Goal: Information Seeking & Learning: Learn about a topic

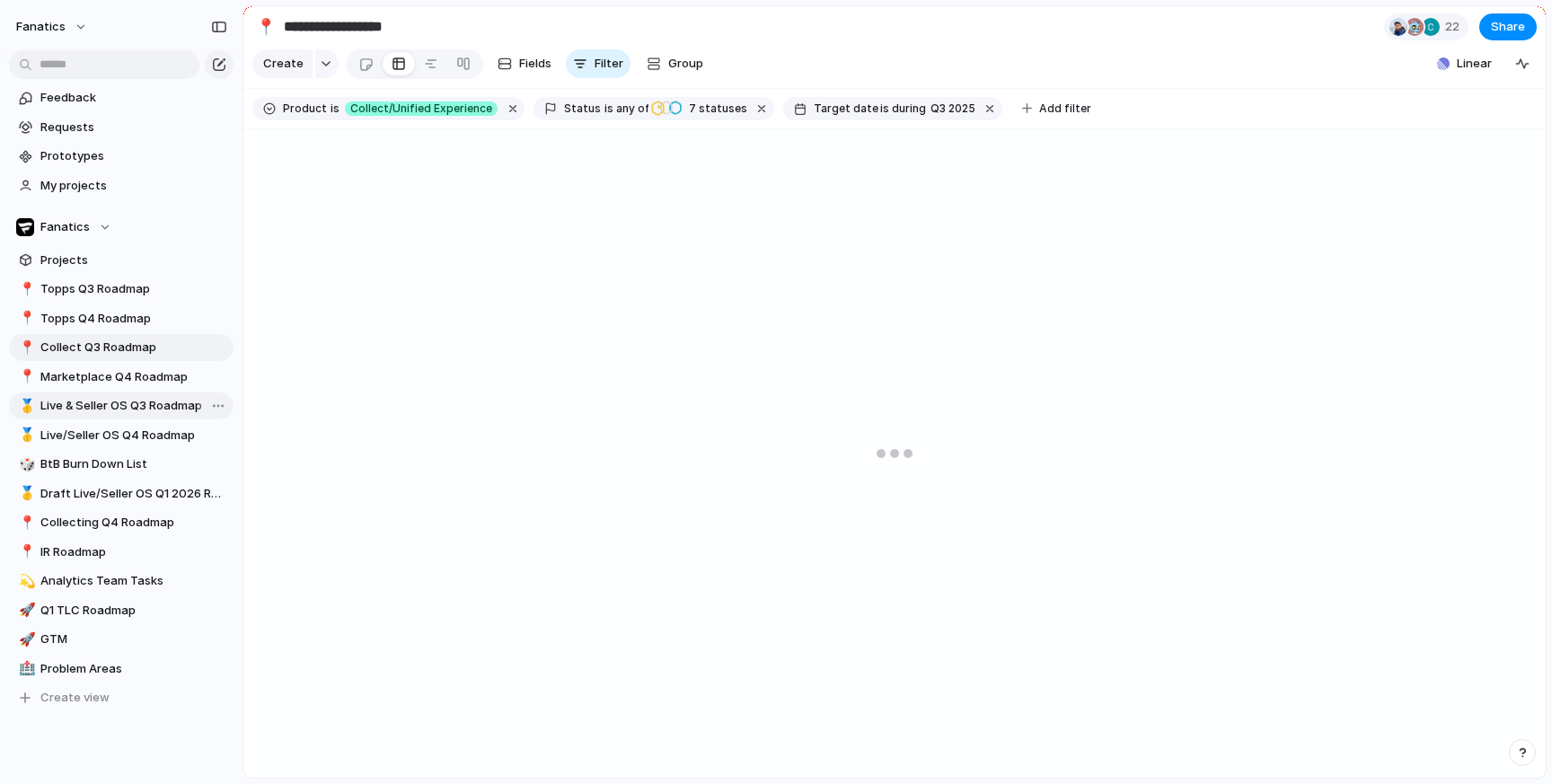
click at [116, 407] on span "Live & Seller OS Q3 Roadmap" at bounding box center [134, 405] width 187 height 18
type input "**********"
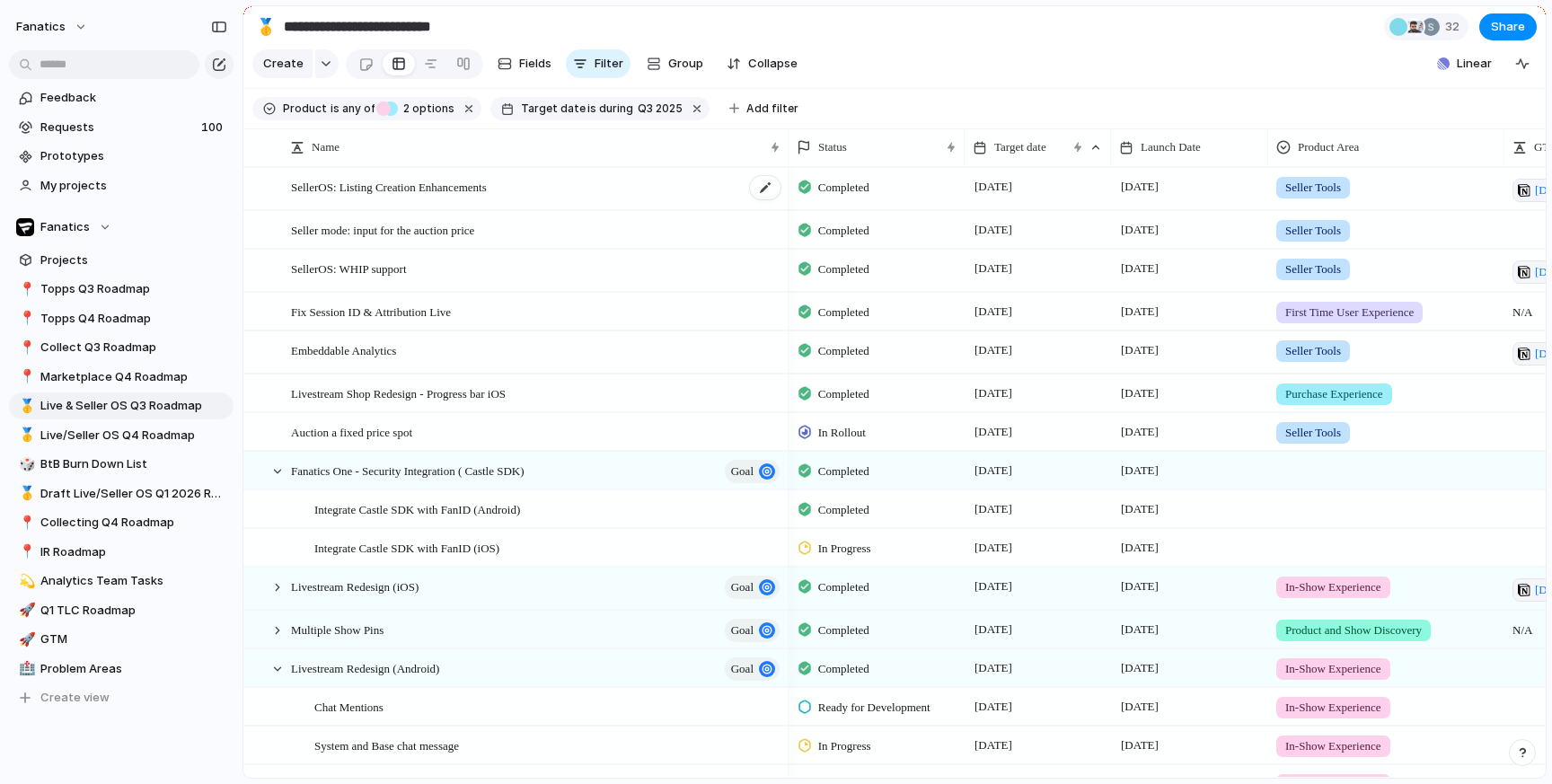
click at [417, 196] on div "SellerOS: Listing Creation Enhancements" at bounding box center [536, 190] width 492 height 42
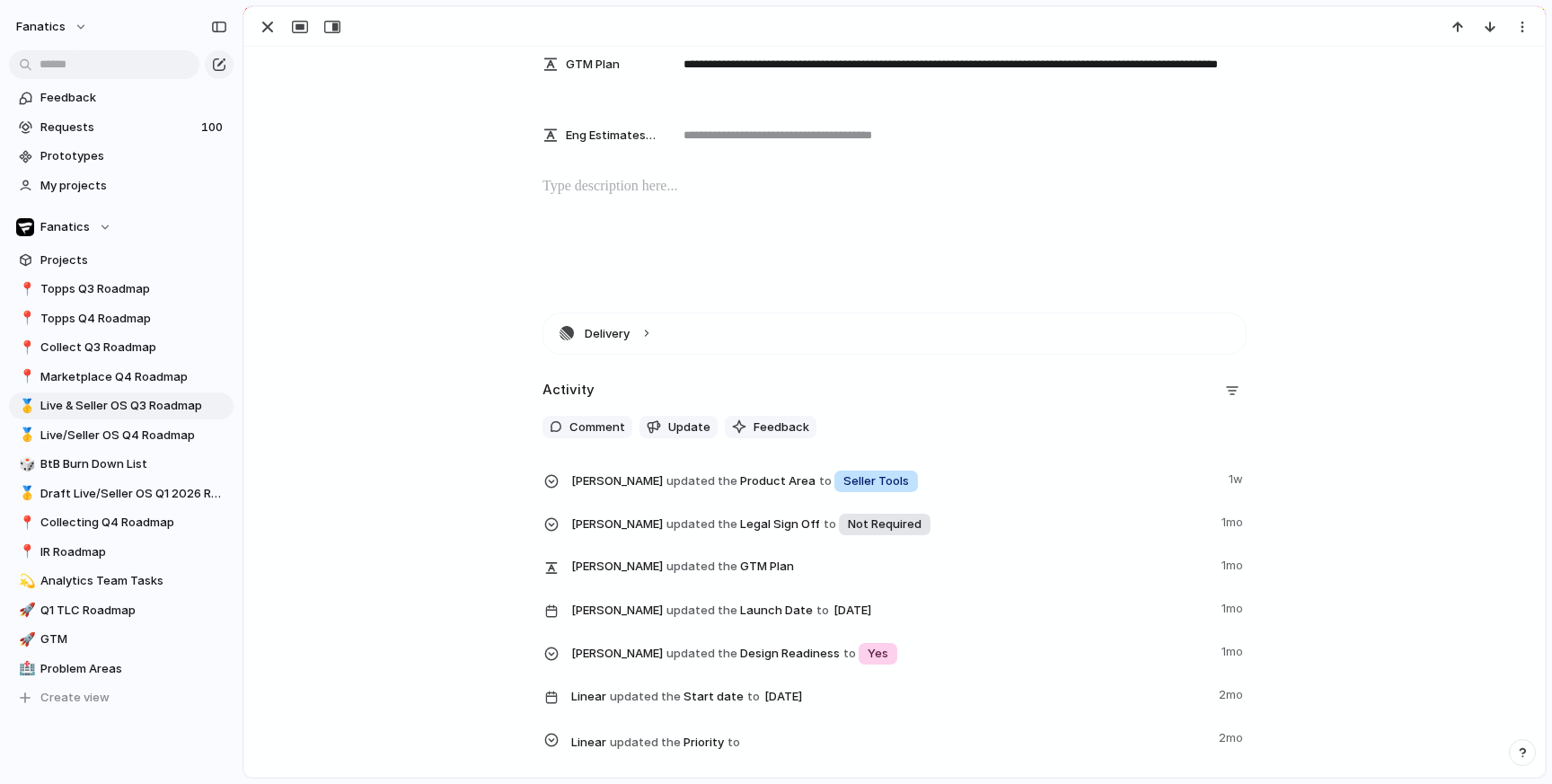
scroll to position [458, 0]
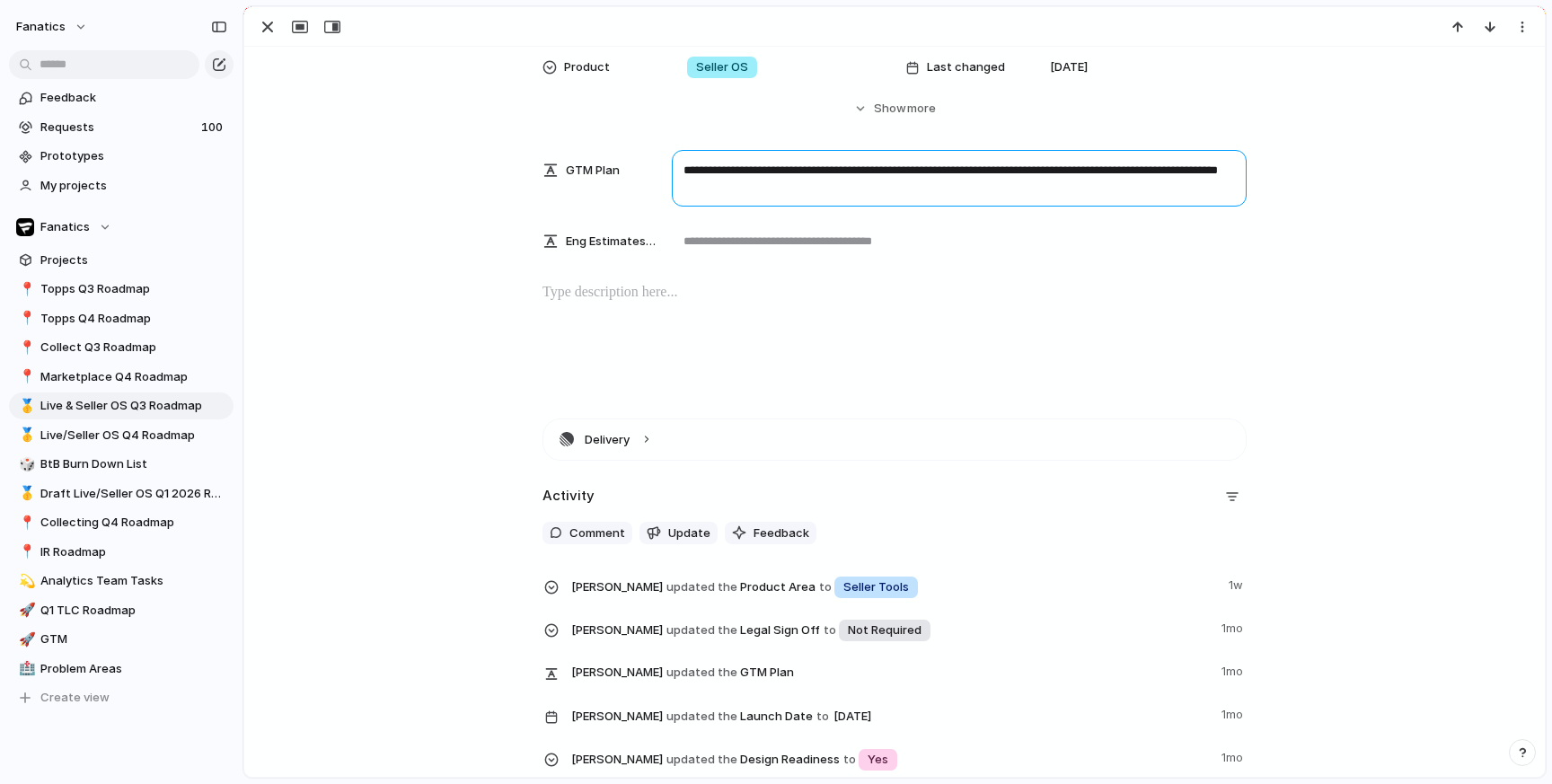
click at [809, 178] on textarea "**********" at bounding box center [959, 178] width 575 height 56
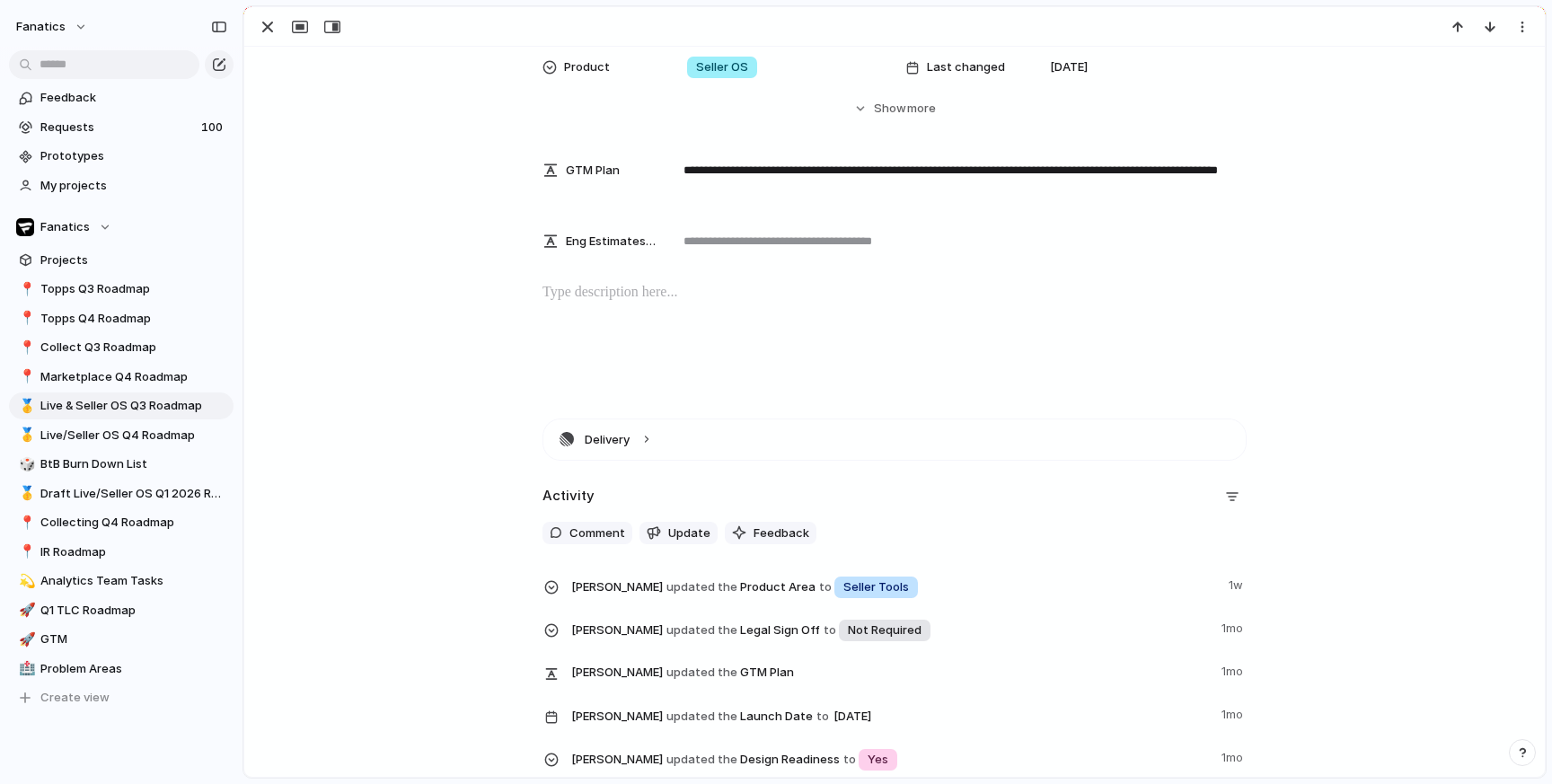
click at [455, 303] on div at bounding box center [894, 339] width 1257 height 115
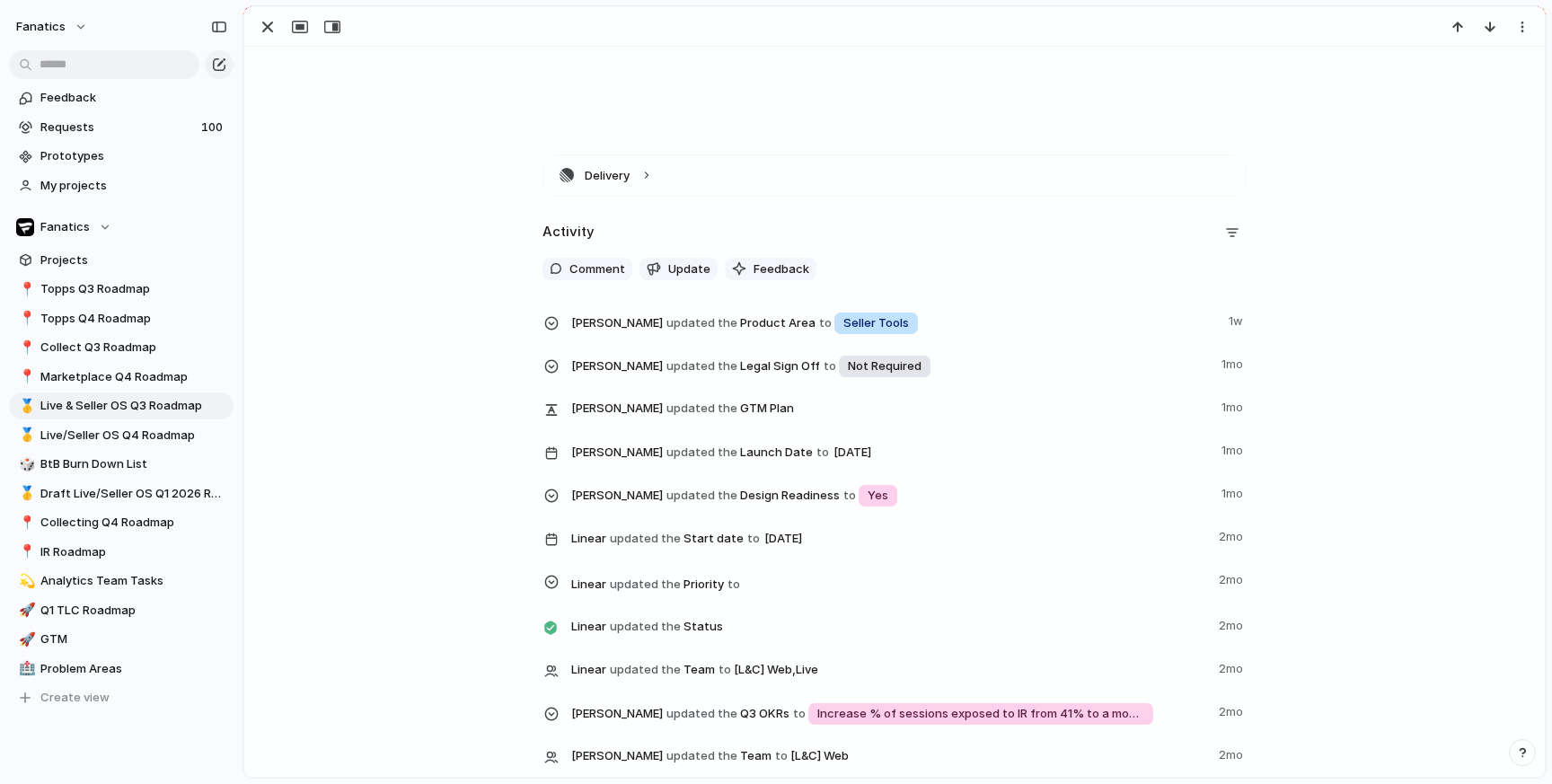
scroll to position [1206, 0]
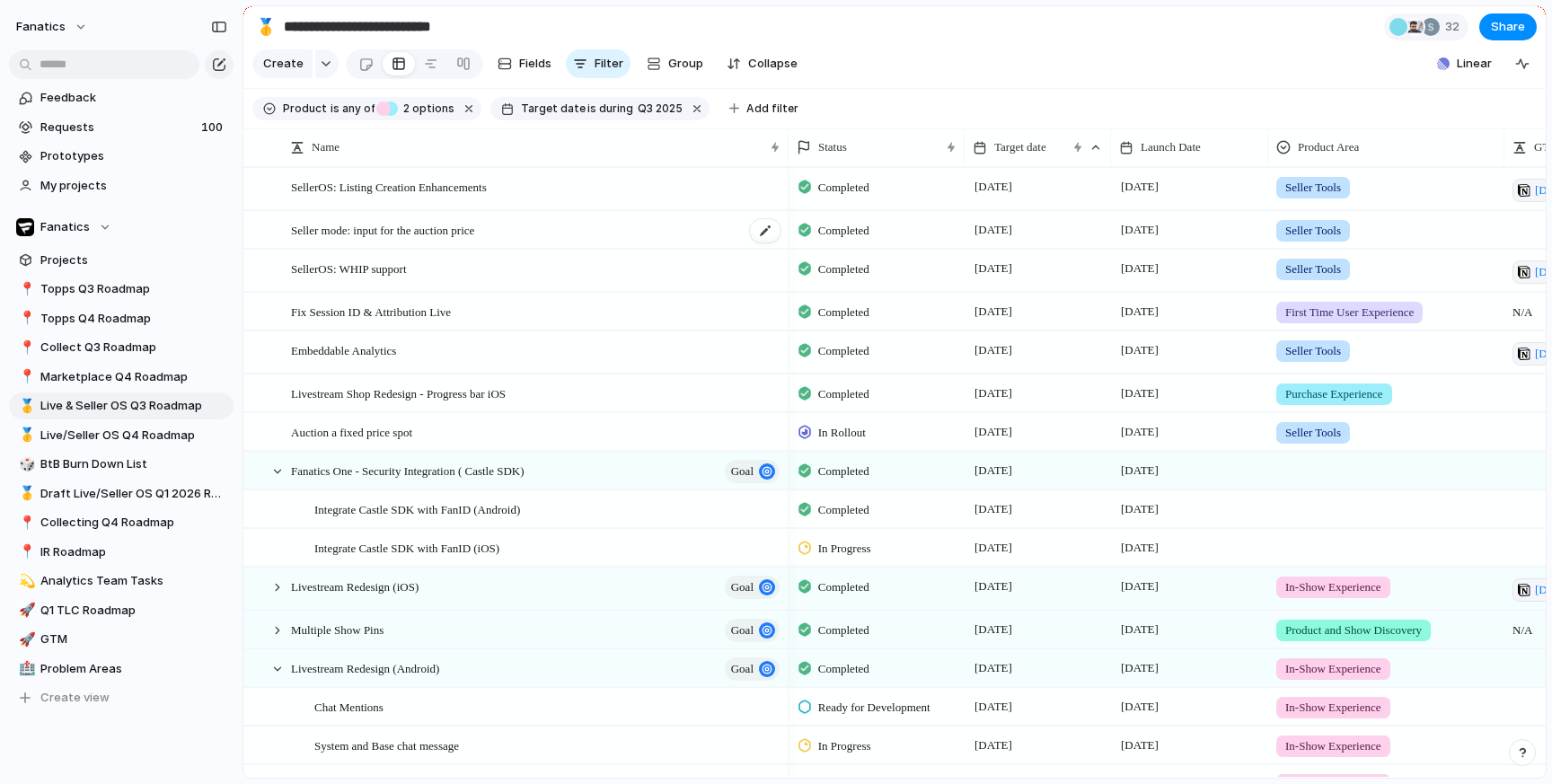
click at [428, 235] on span "Seller mode: input for the auction price" at bounding box center [382, 229] width 183 height 21
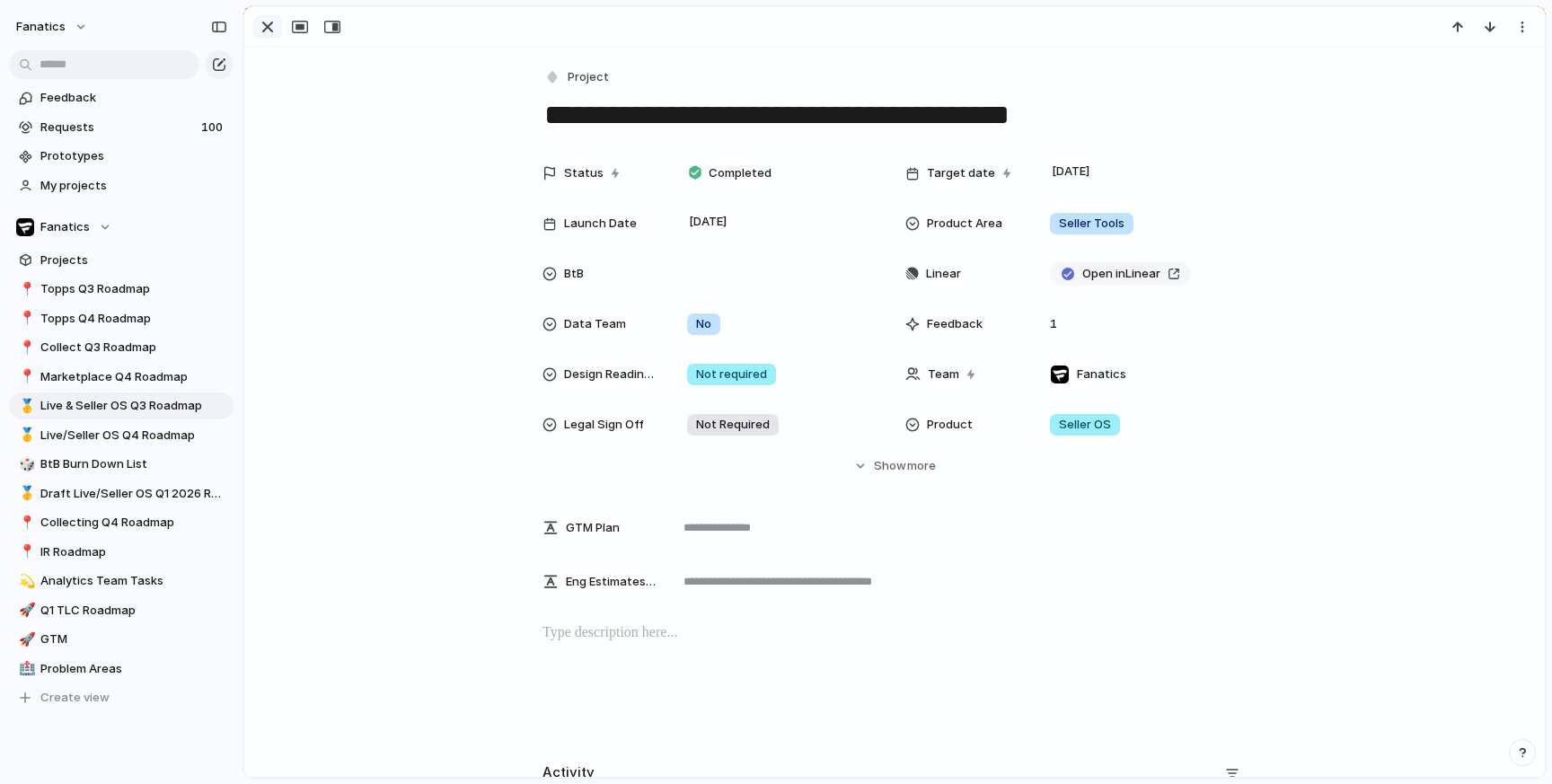
click at [268, 23] on div "button" at bounding box center [268, 27] width 22 height 22
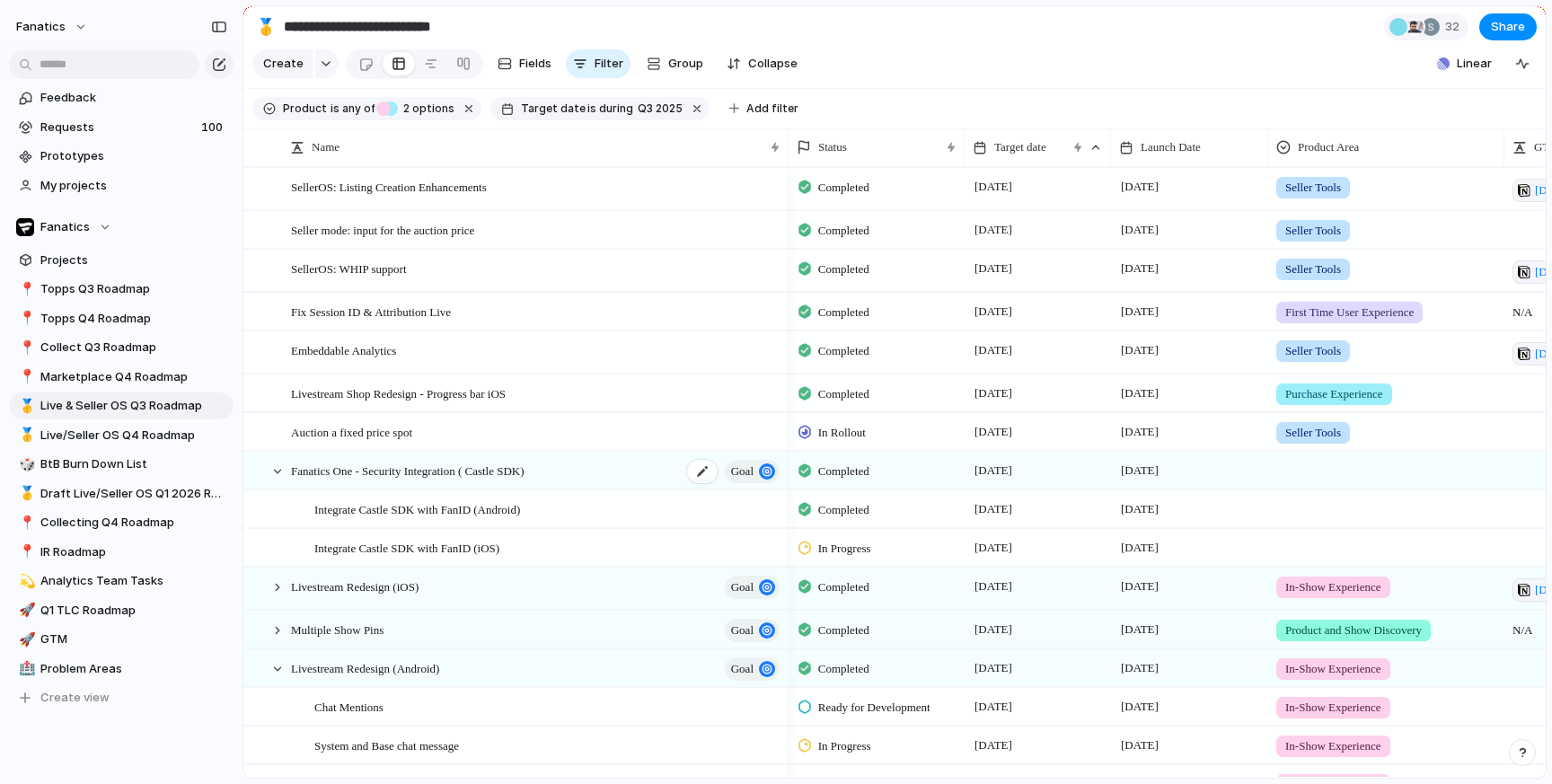
click at [502, 478] on span "Fanatics One - Security Integration ( Castle SDK)" at bounding box center [408, 470] width 233 height 21
click at [405, 585] on span "Livestream Redesign (iOS)" at bounding box center [354, 585] width 128 height 21
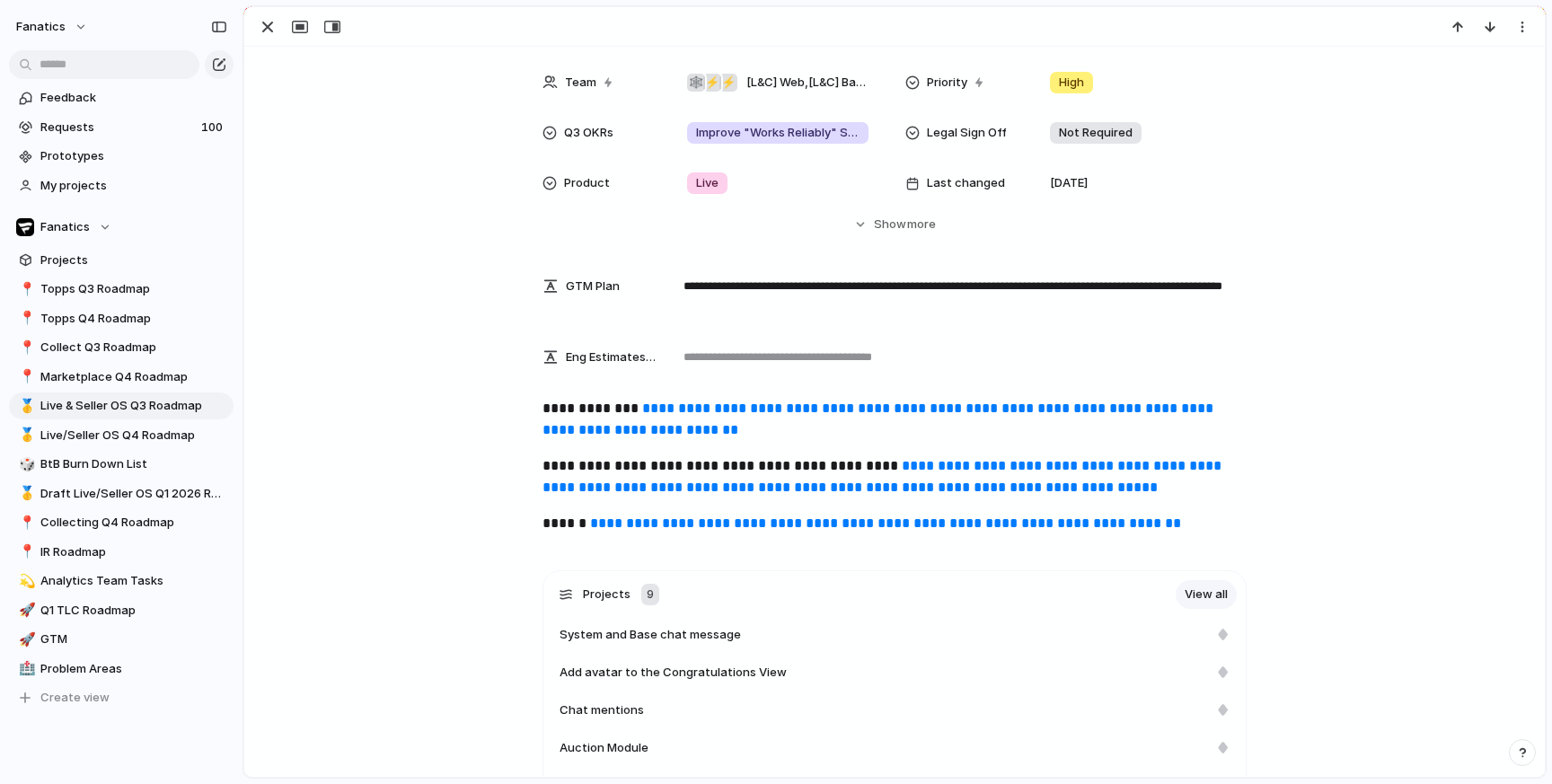
scroll to position [349, 0]
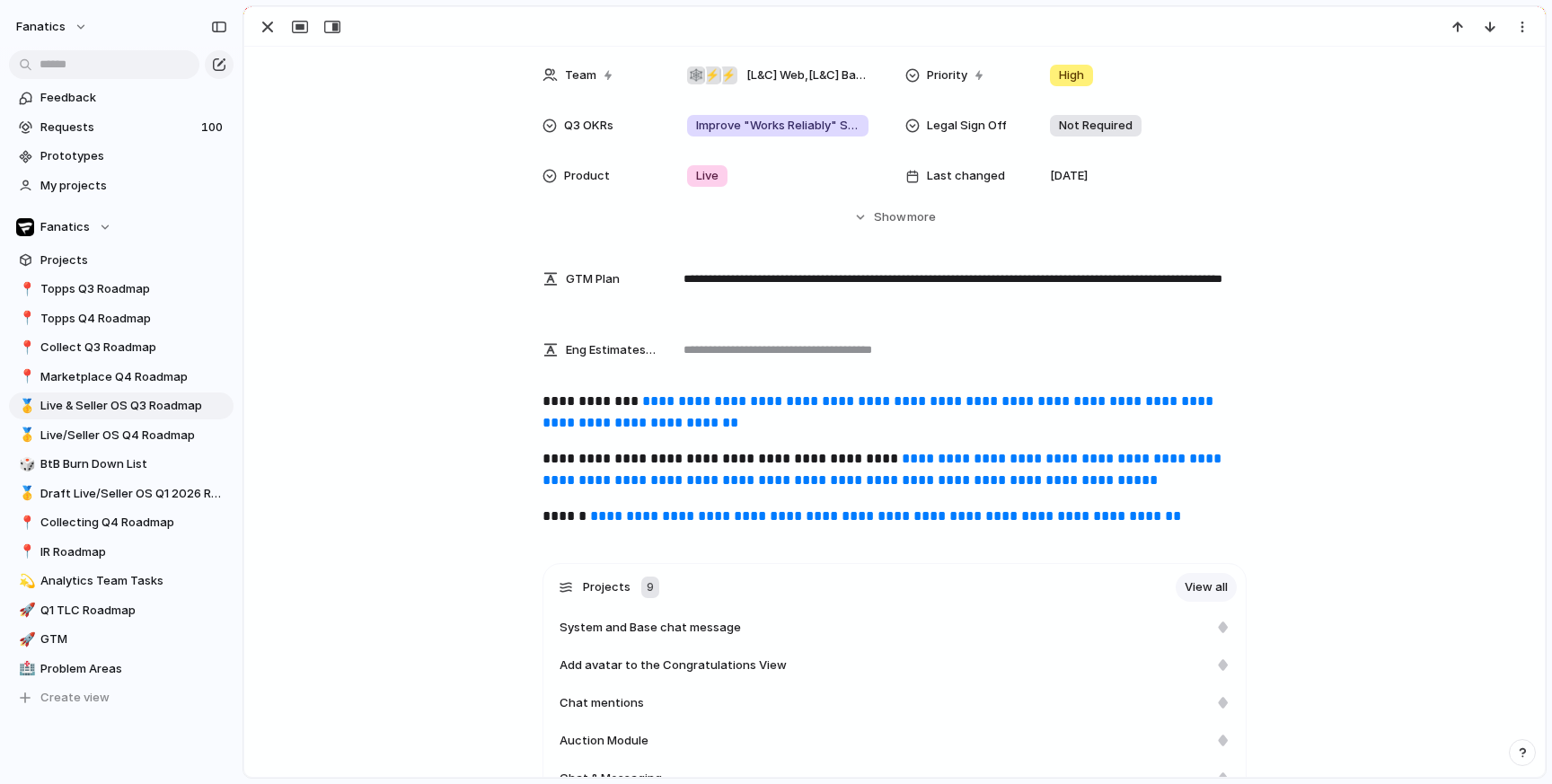
click at [767, 415] on link "**********" at bounding box center [879, 411] width 675 height 35
click at [420, 167] on div "Status Completed Target date [DATE] Launch Date [DATE] Product Area In-Show Exp…" at bounding box center [894, 16] width 1257 height 420
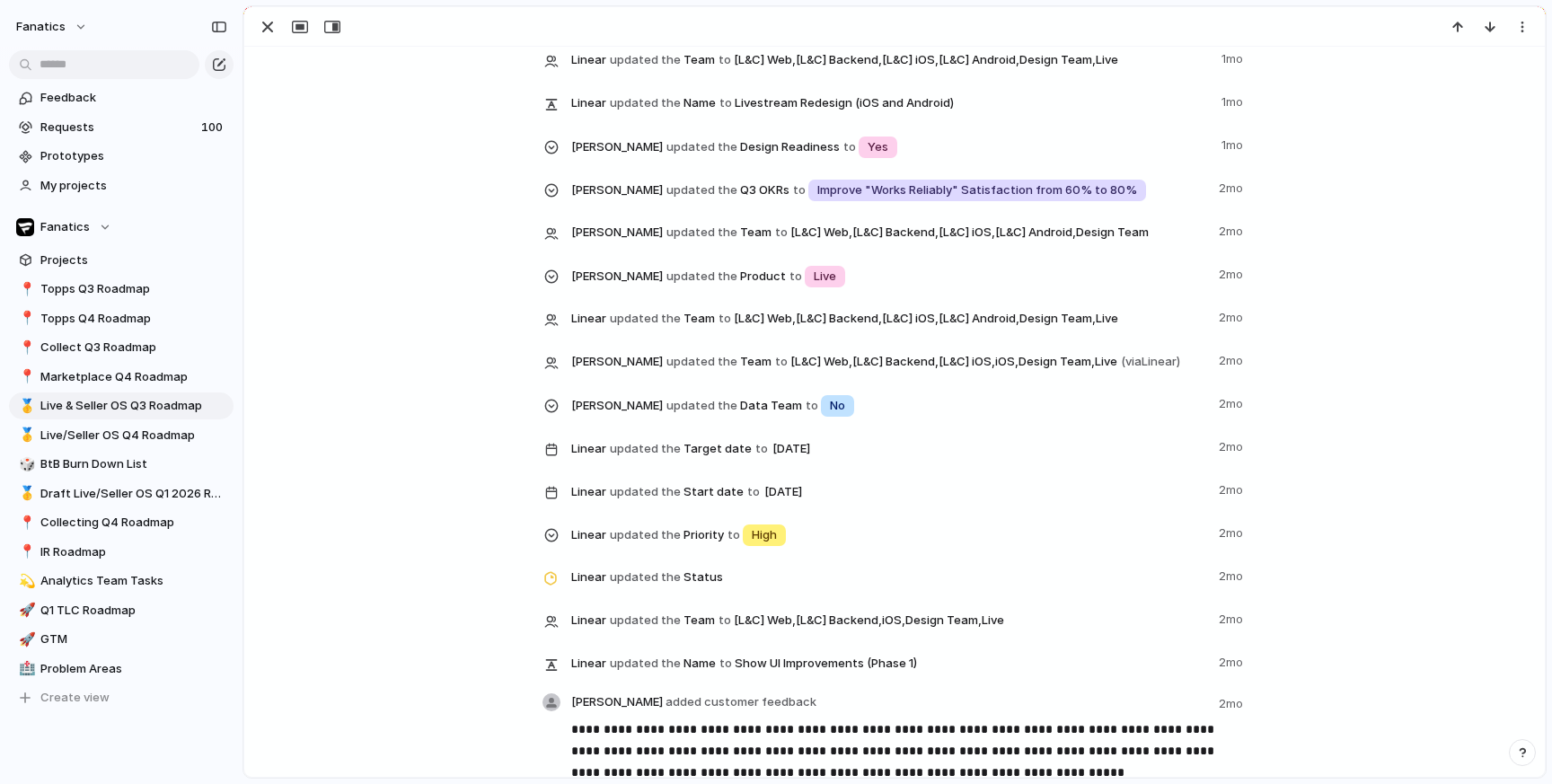
scroll to position [2331, 0]
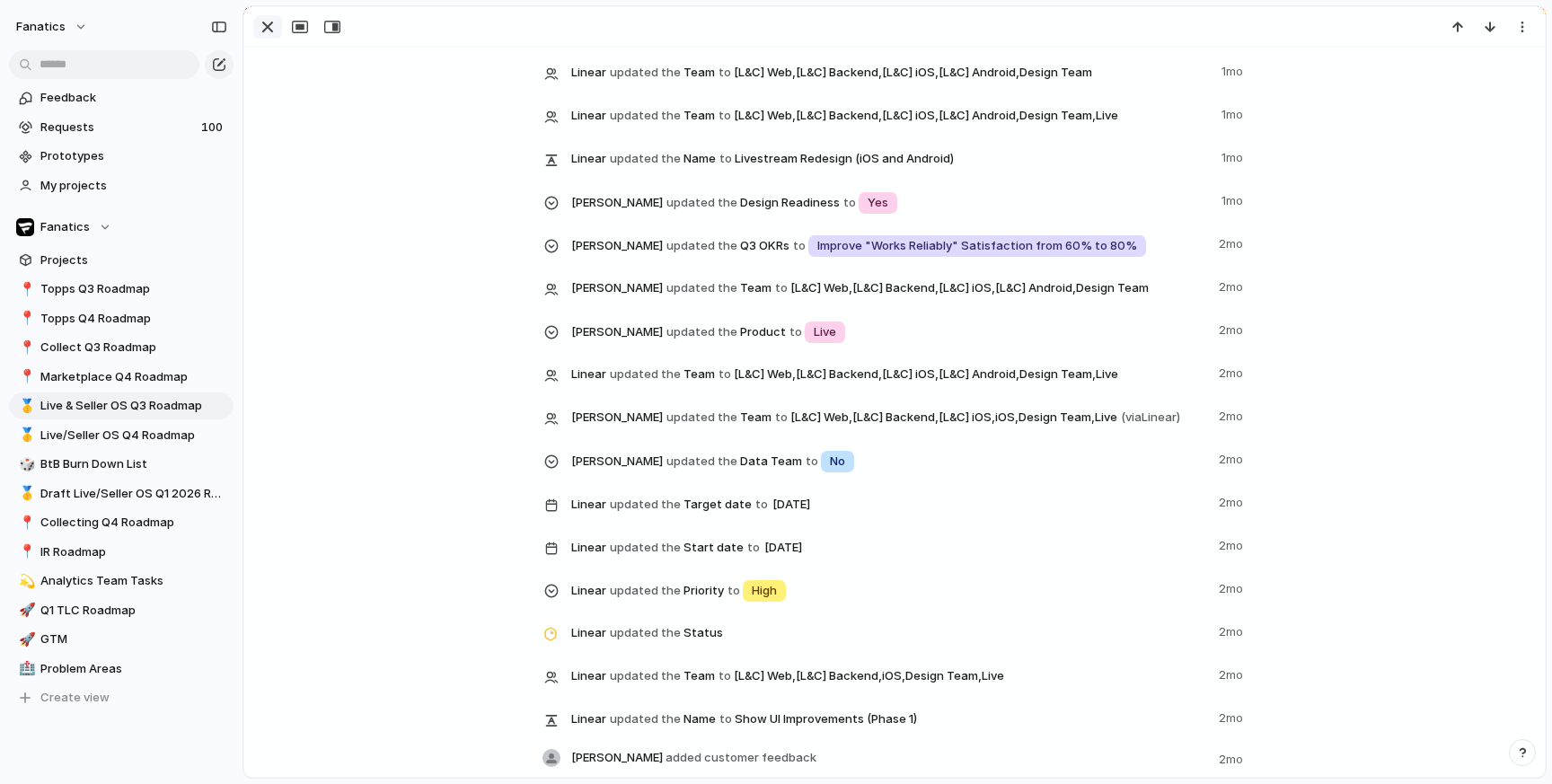
click at [261, 18] on div "button" at bounding box center [268, 27] width 22 height 22
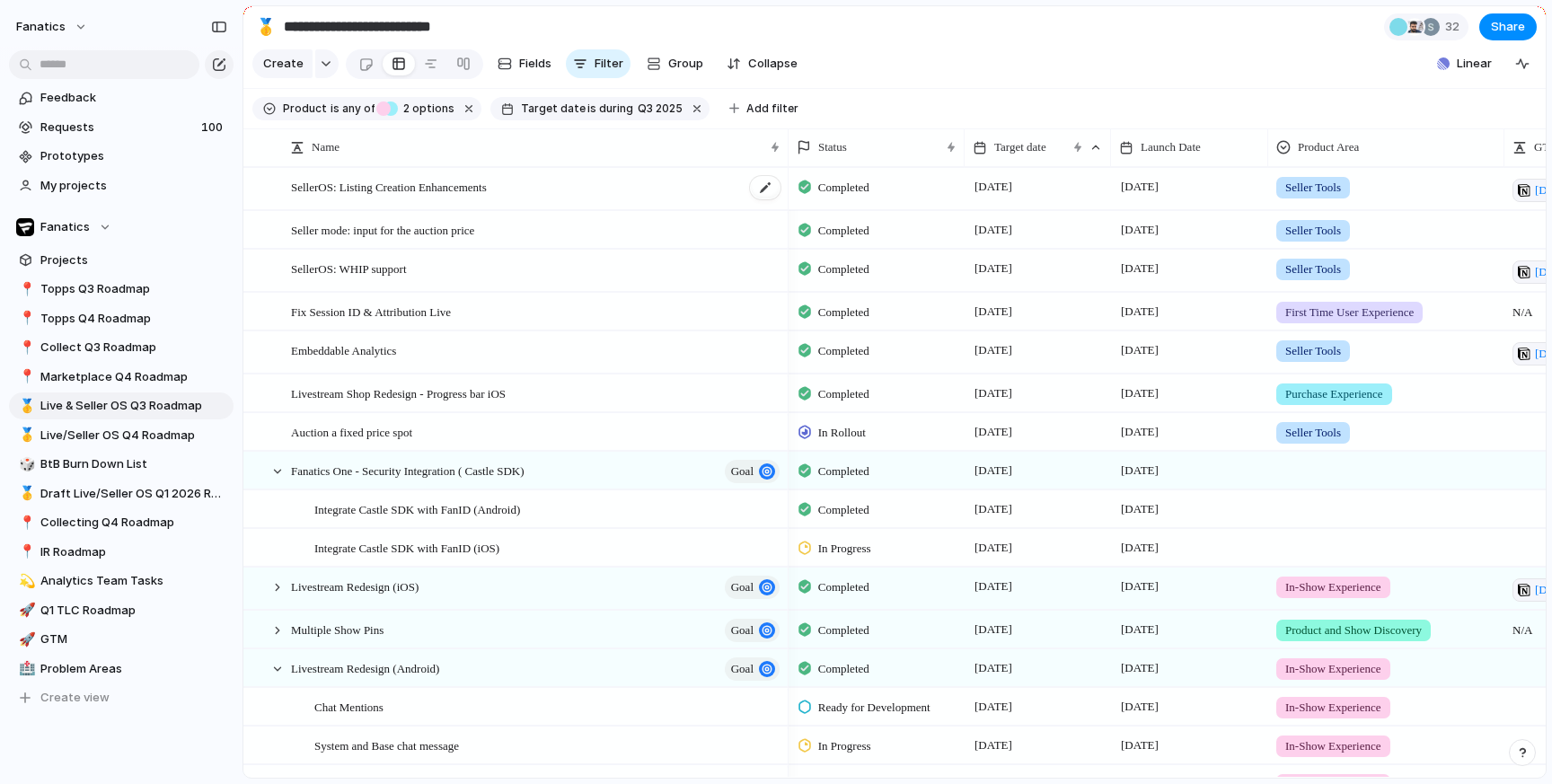
click at [415, 183] on span "SellerOS: Listing Creation Enhancements" at bounding box center [389, 186] width 196 height 21
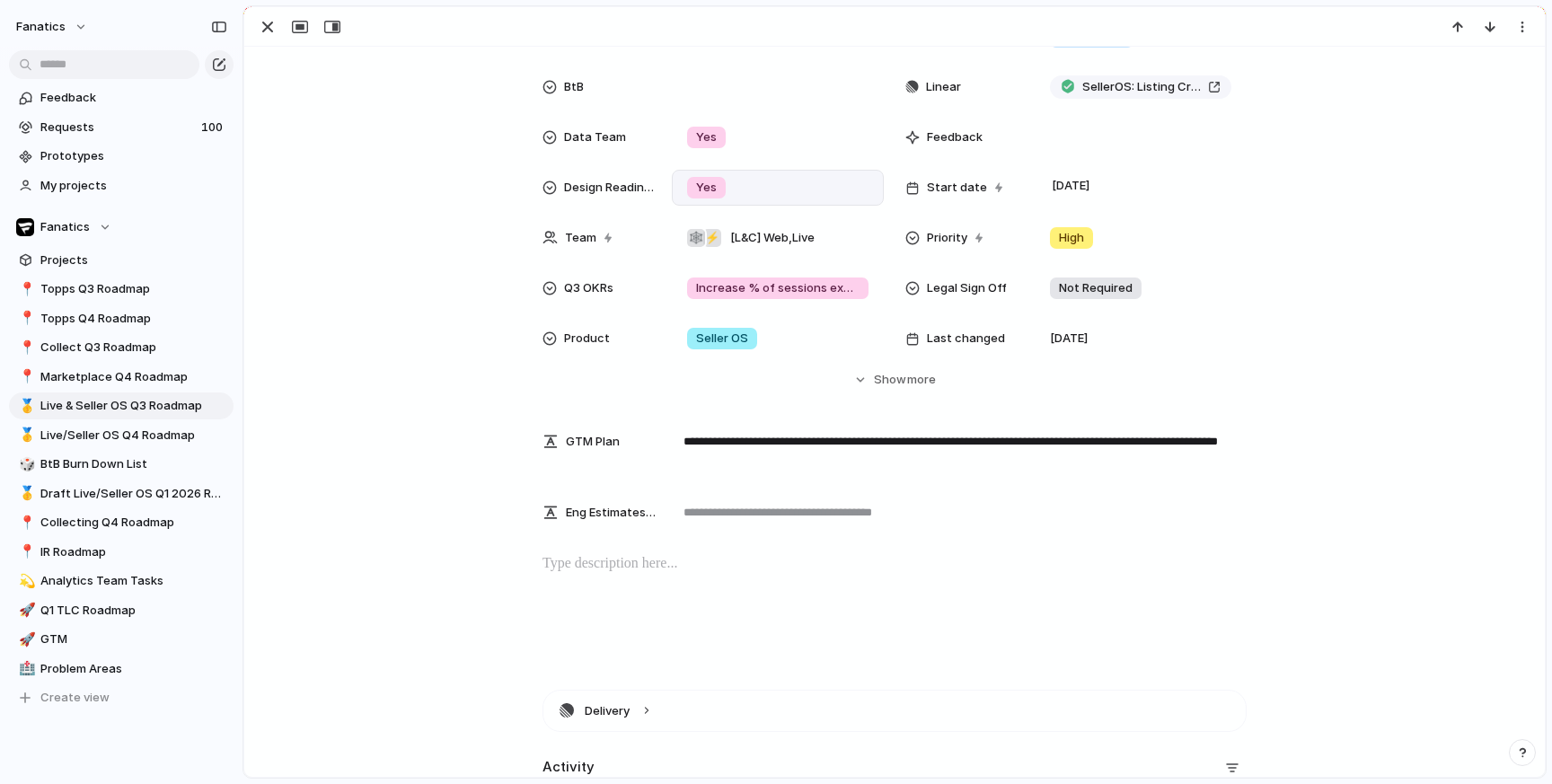
scroll to position [217, 0]
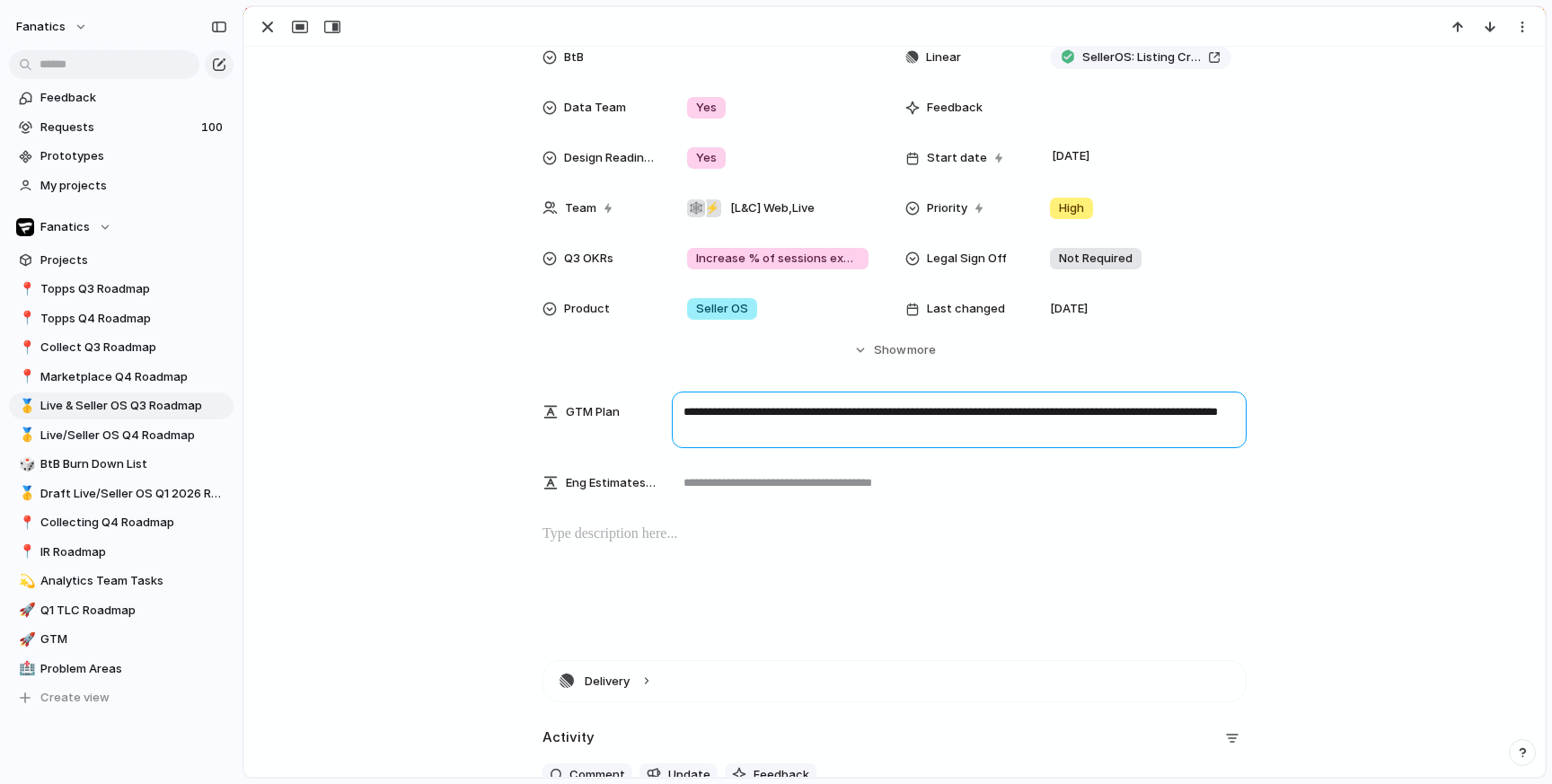
click at [776, 421] on textarea "**********" at bounding box center [959, 419] width 575 height 56
click at [269, 14] on div at bounding box center [894, 27] width 1301 height 40
click at [269, 35] on div "button" at bounding box center [268, 27] width 22 height 22
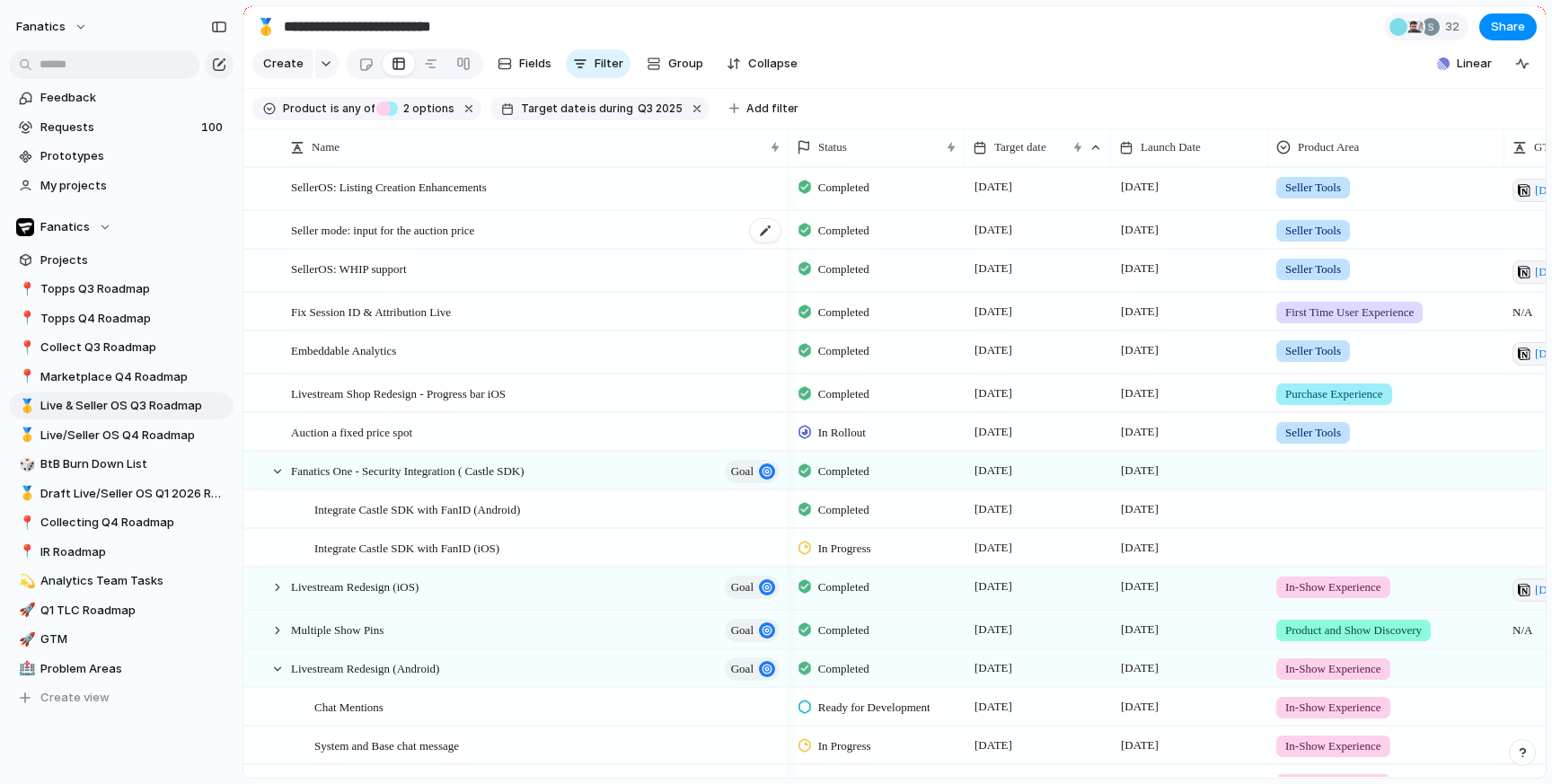
click at [445, 237] on span "Seller mode: input for the auction price" at bounding box center [382, 229] width 183 height 21
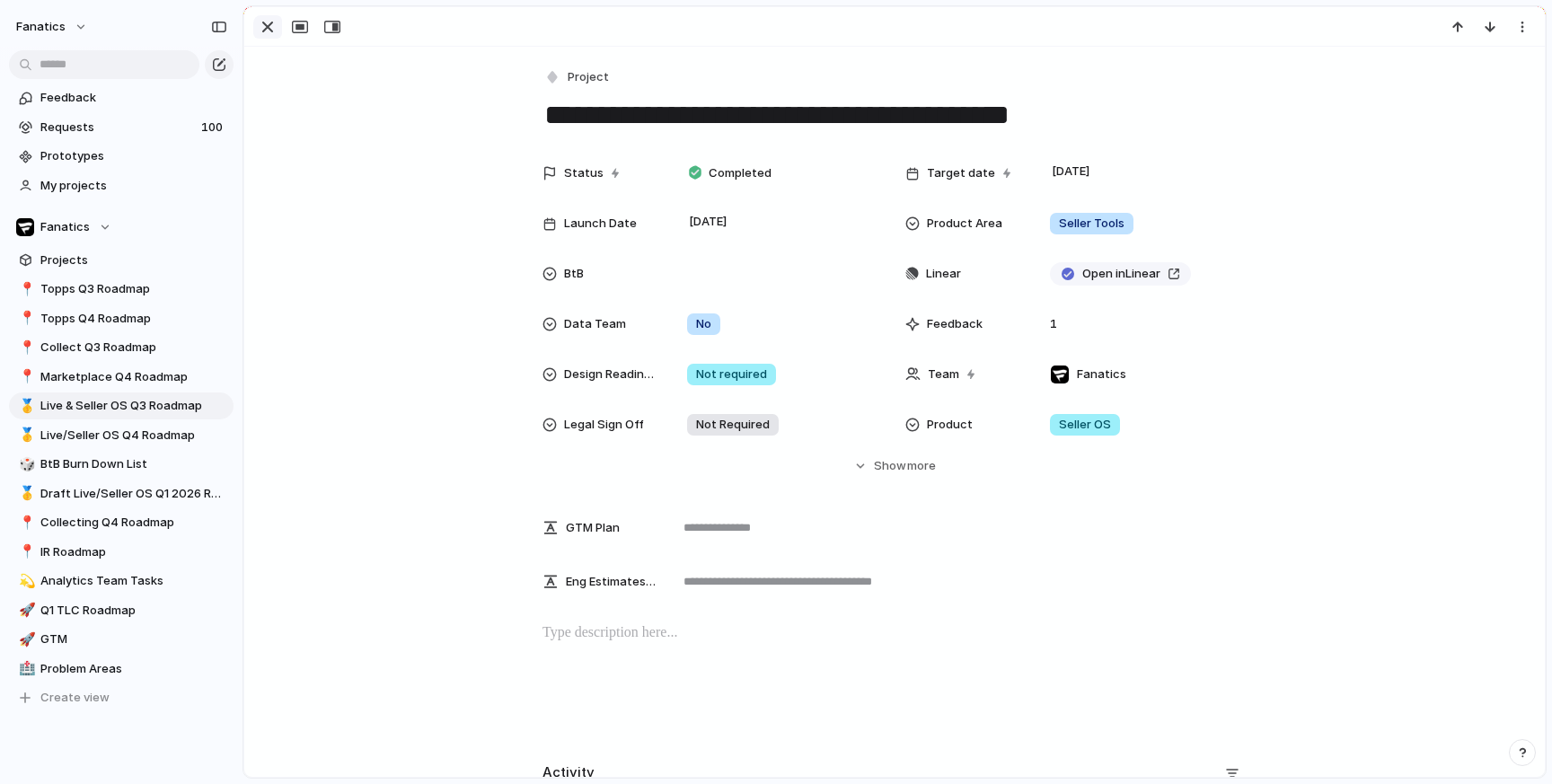
click at [260, 21] on div "button" at bounding box center [268, 27] width 22 height 22
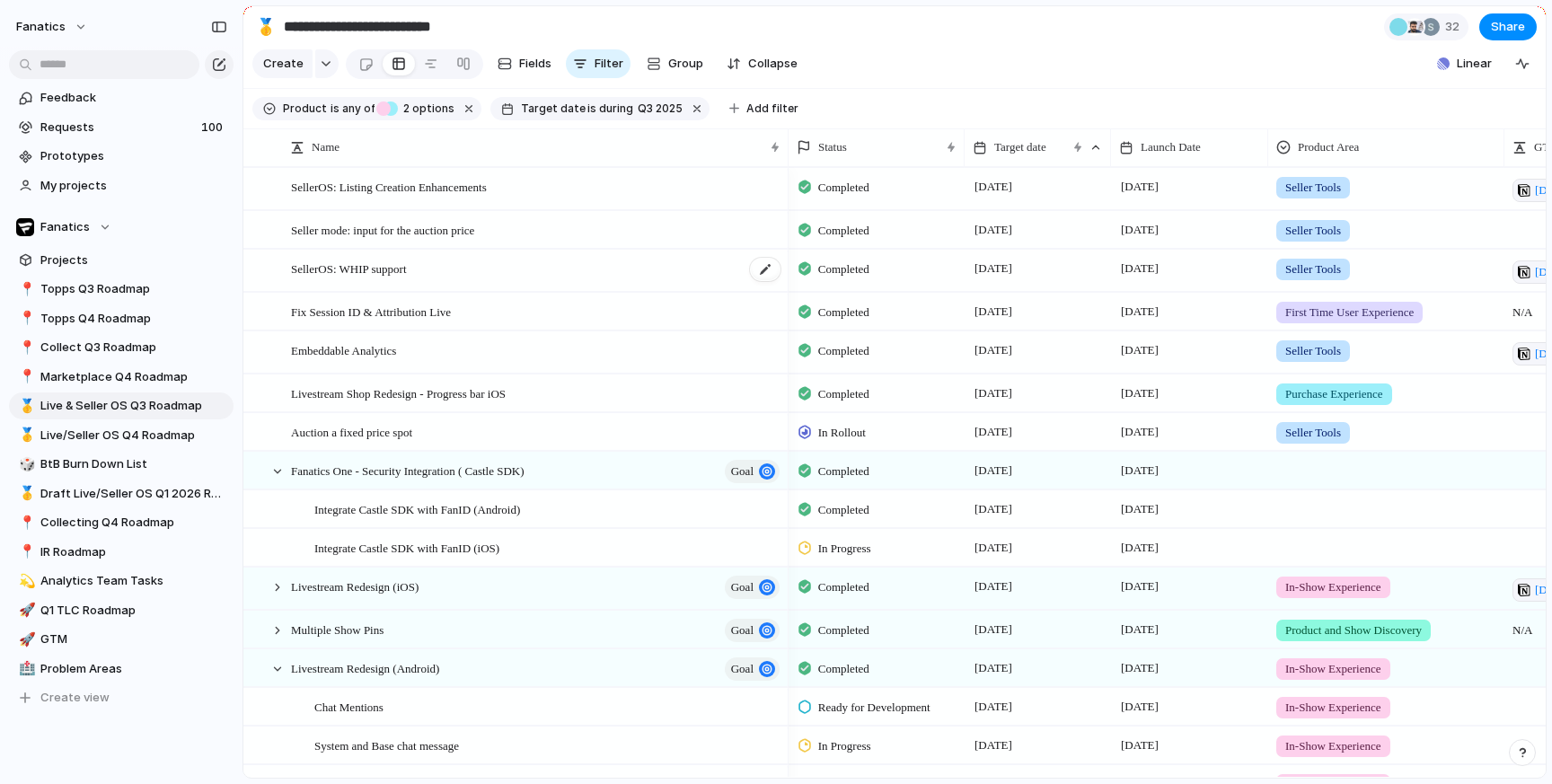
click at [369, 264] on span "SellerOS: WHIP support" at bounding box center [348, 268] width 116 height 21
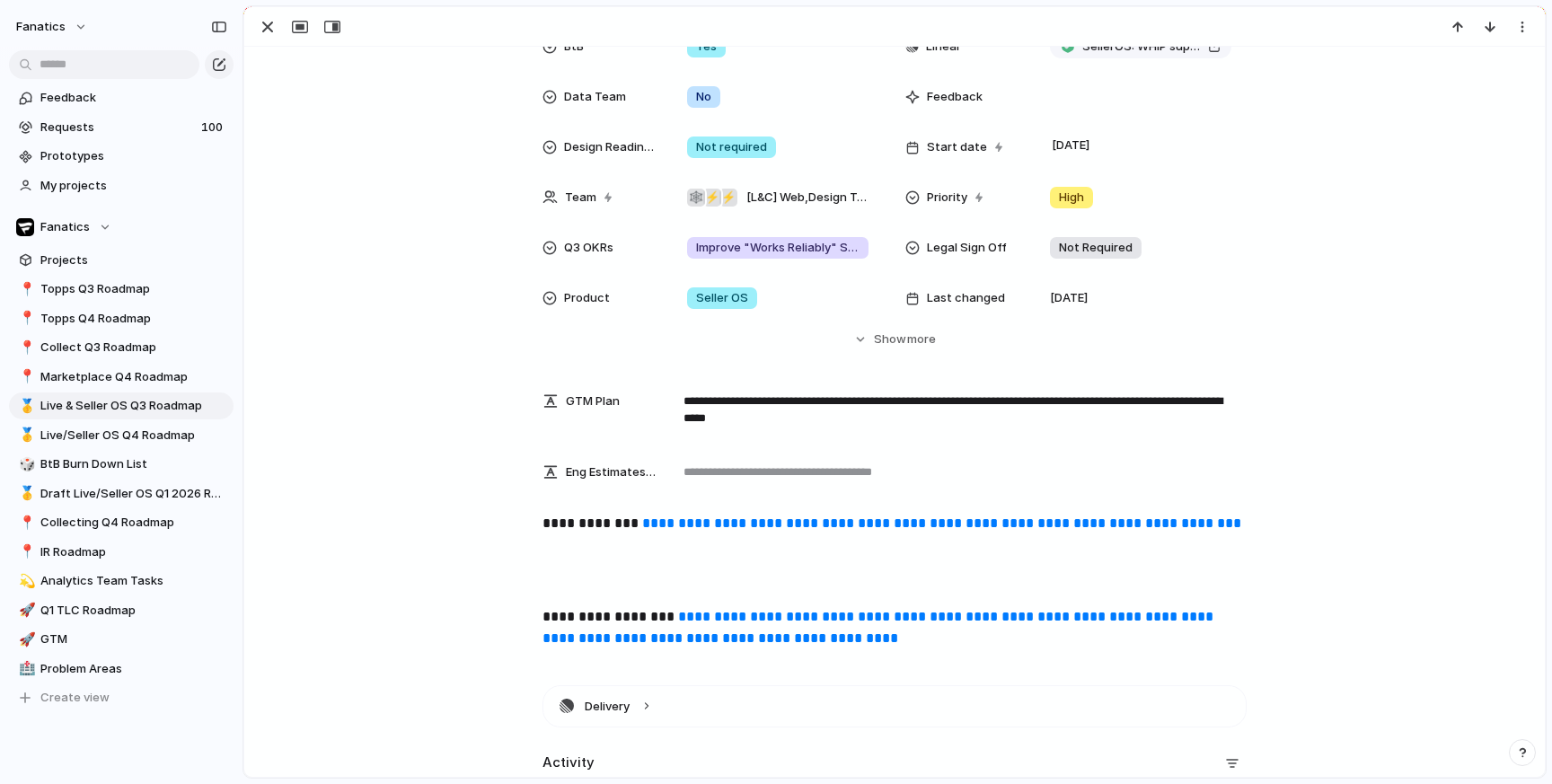
scroll to position [318, 0]
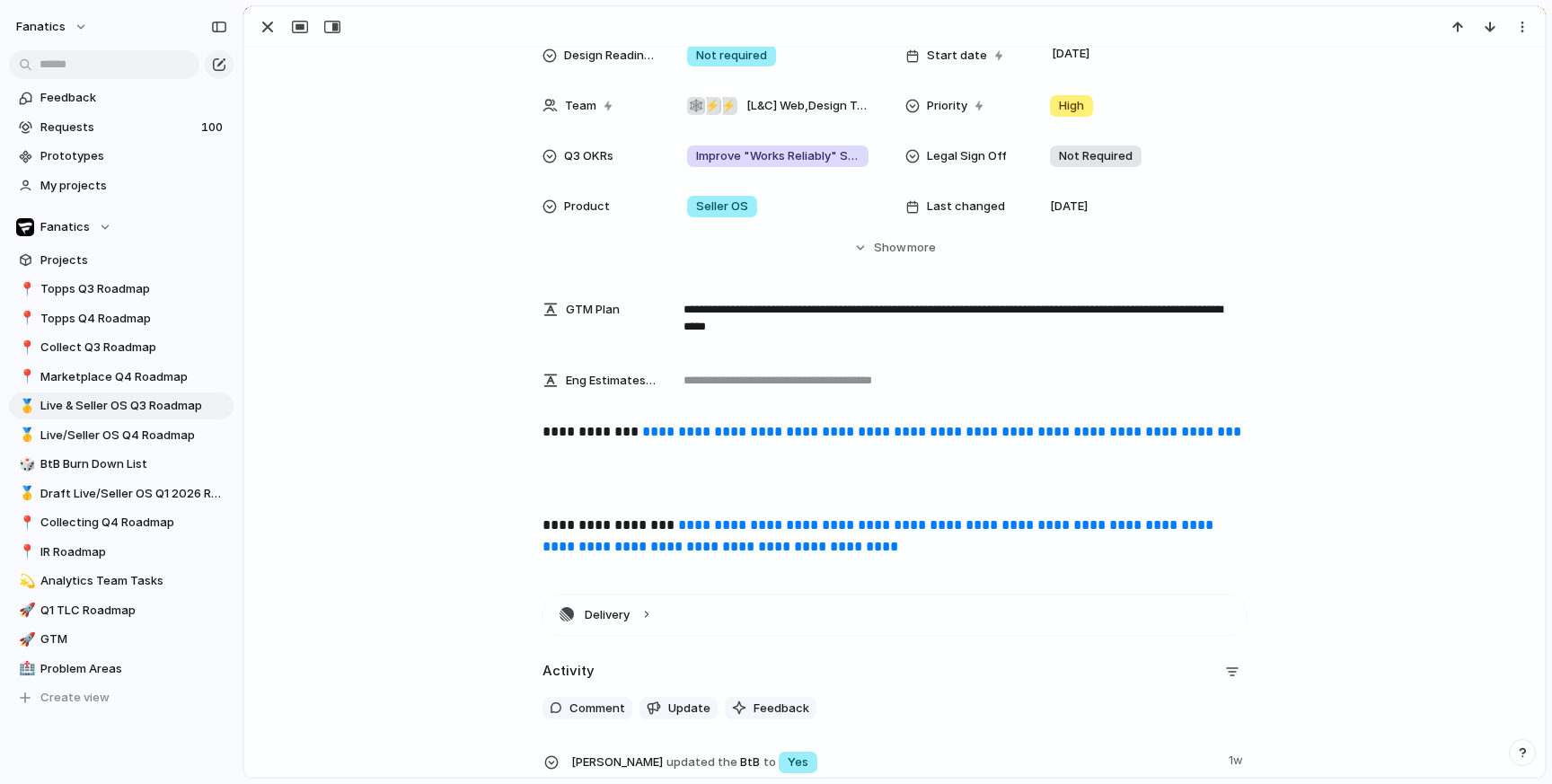
click at [734, 464] on div "**********" at bounding box center [894, 496] width 1257 height 151
click at [735, 438] on link "**********" at bounding box center [942, 432] width 599 height 14
click at [269, 25] on div "button" at bounding box center [268, 27] width 22 height 22
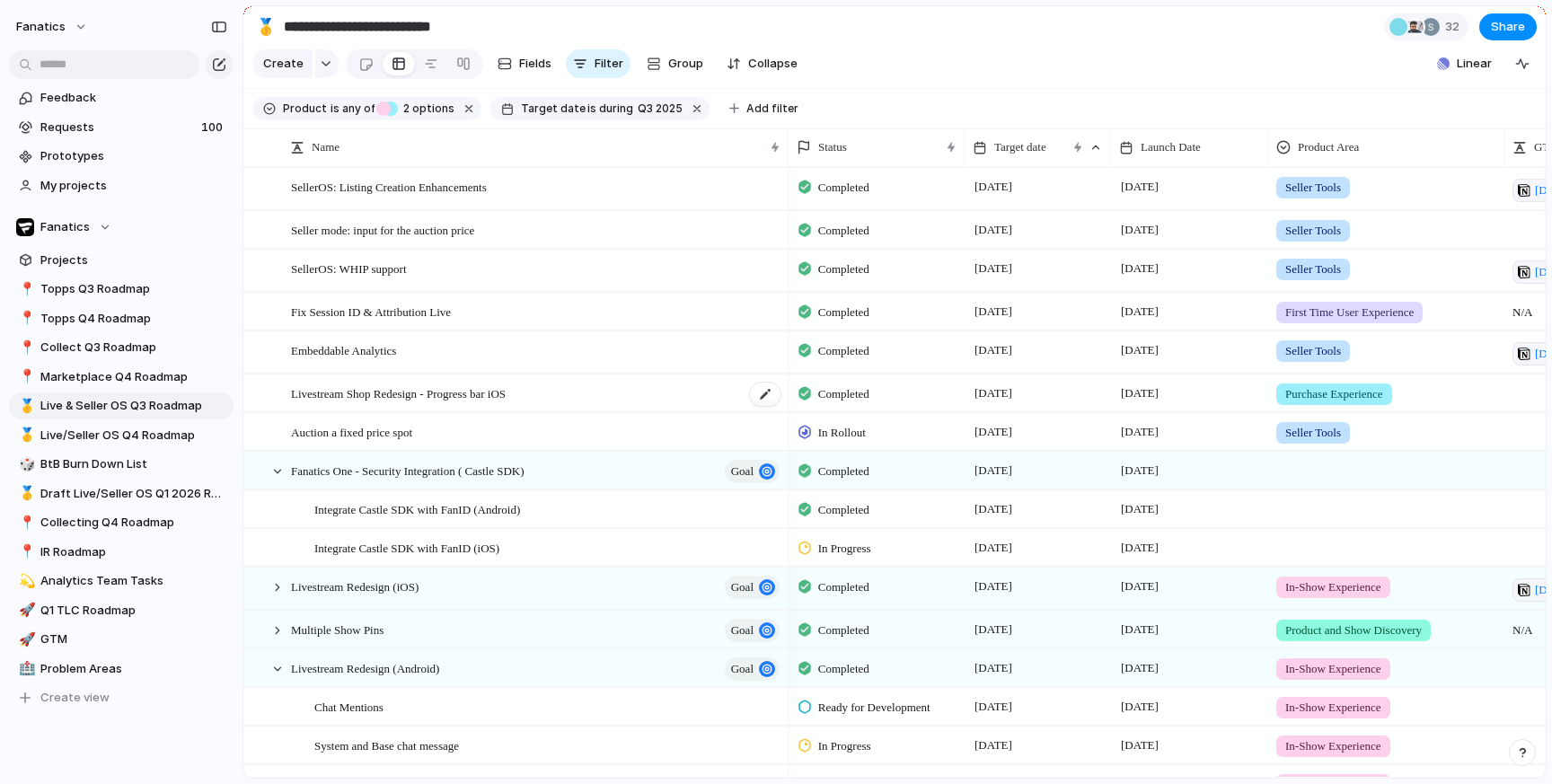
scroll to position [218, 0]
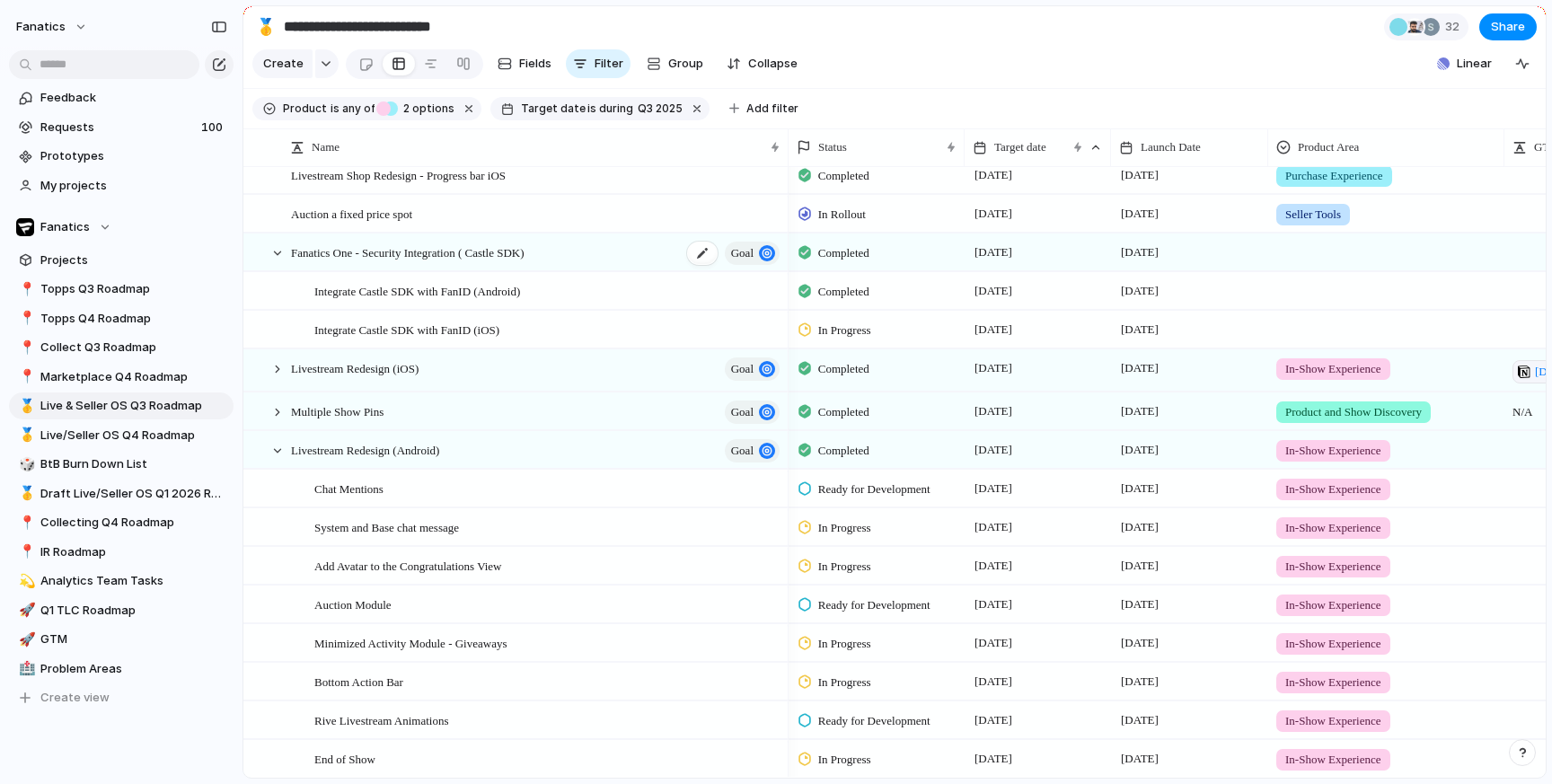
click at [434, 256] on span "Fanatics One - Security Integration ( Castle SDK)" at bounding box center [408, 251] width 233 height 21
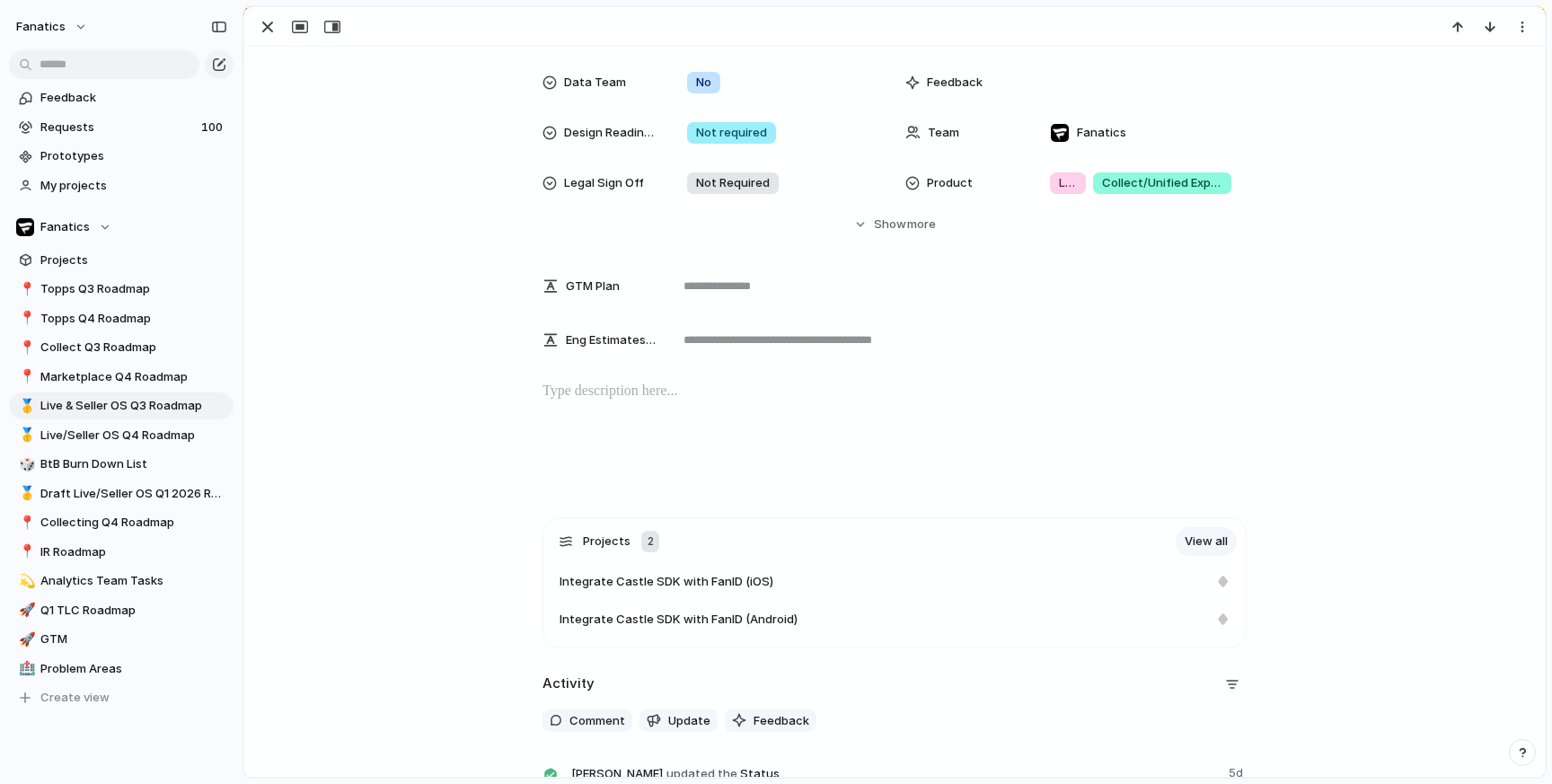
scroll to position [229, 0]
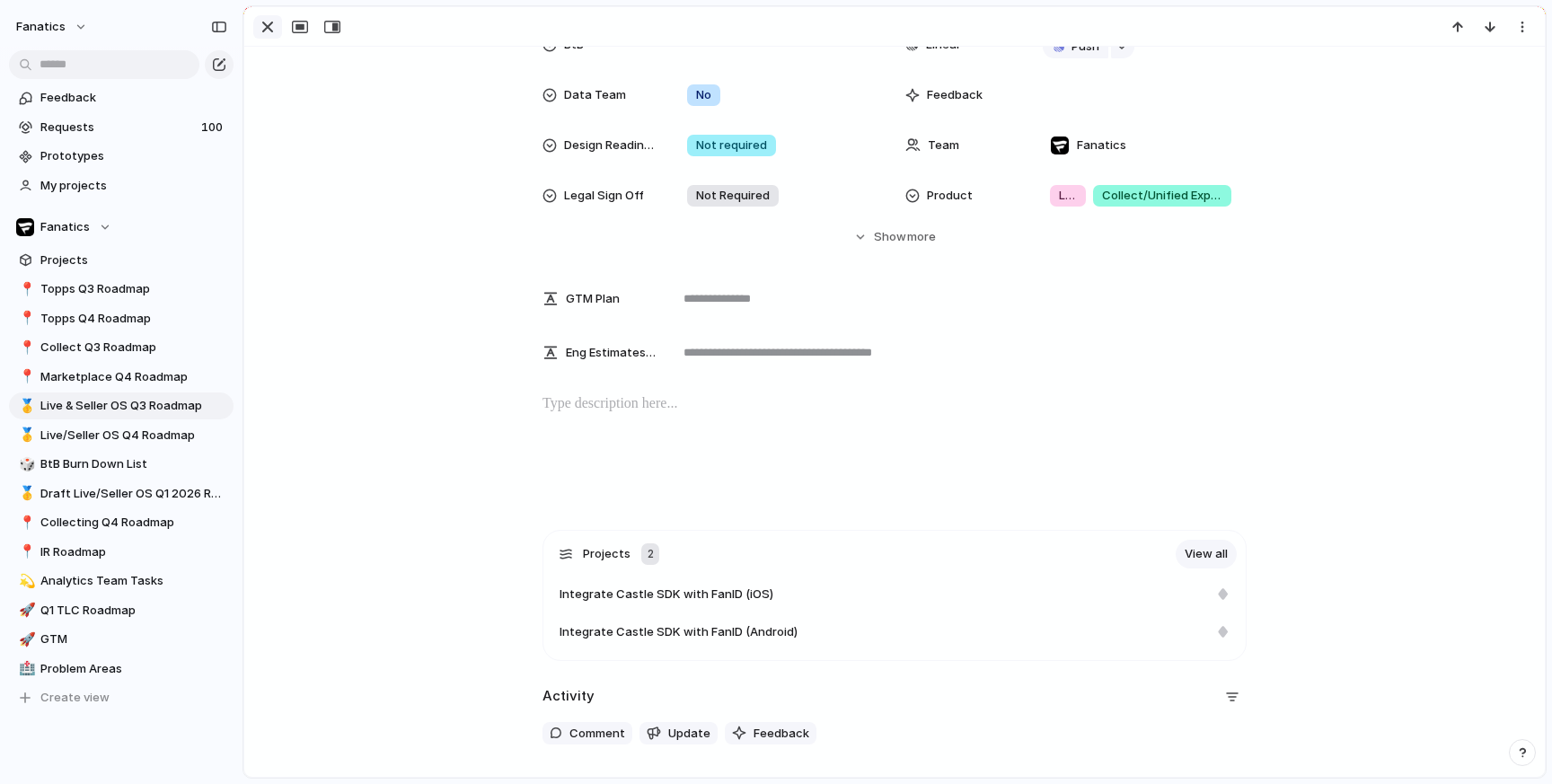
click at [270, 25] on div "button" at bounding box center [268, 27] width 22 height 22
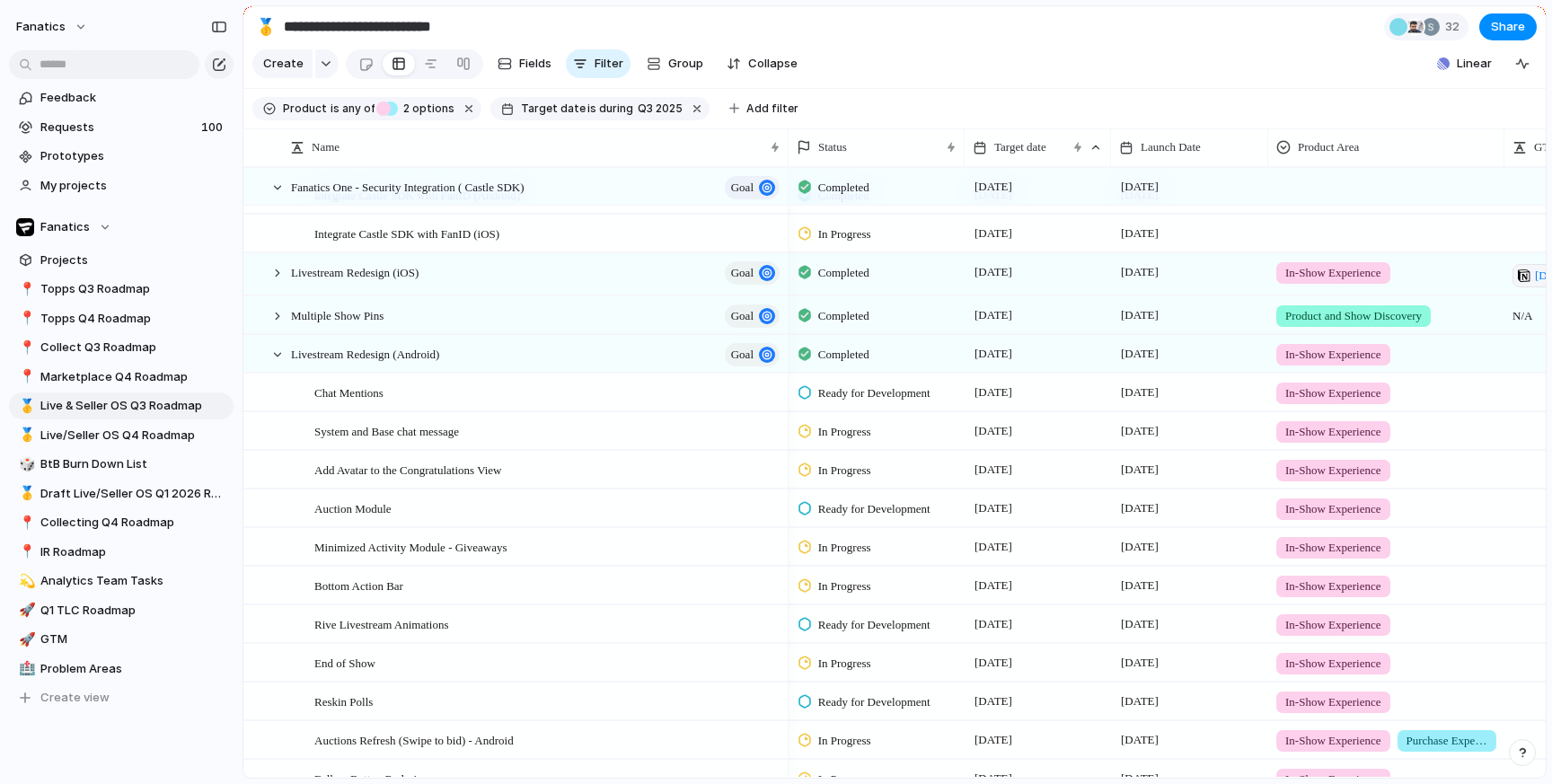
scroll to position [375, 0]
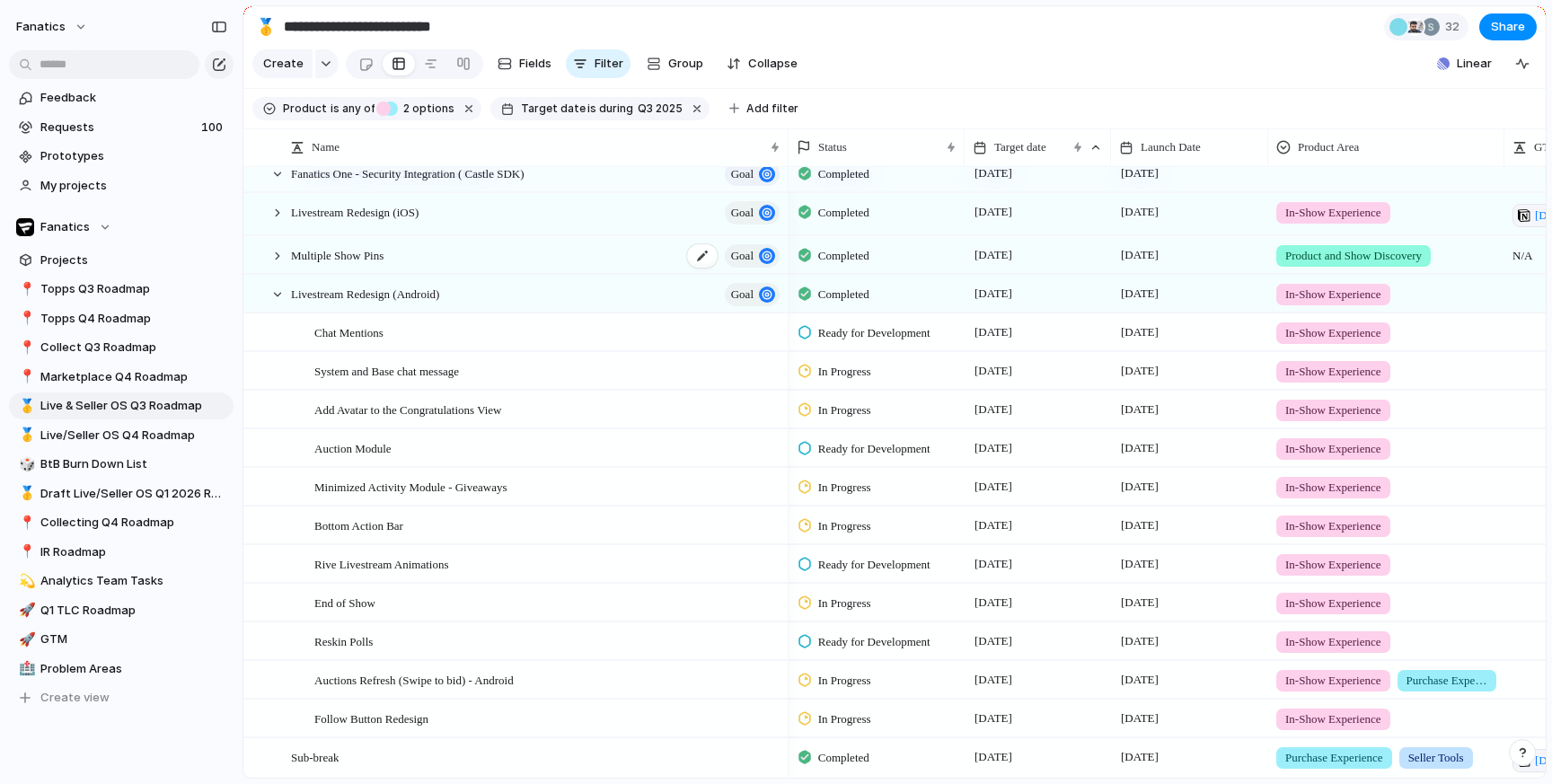
click at [377, 255] on span "Multiple Show Pins" at bounding box center [337, 254] width 93 height 21
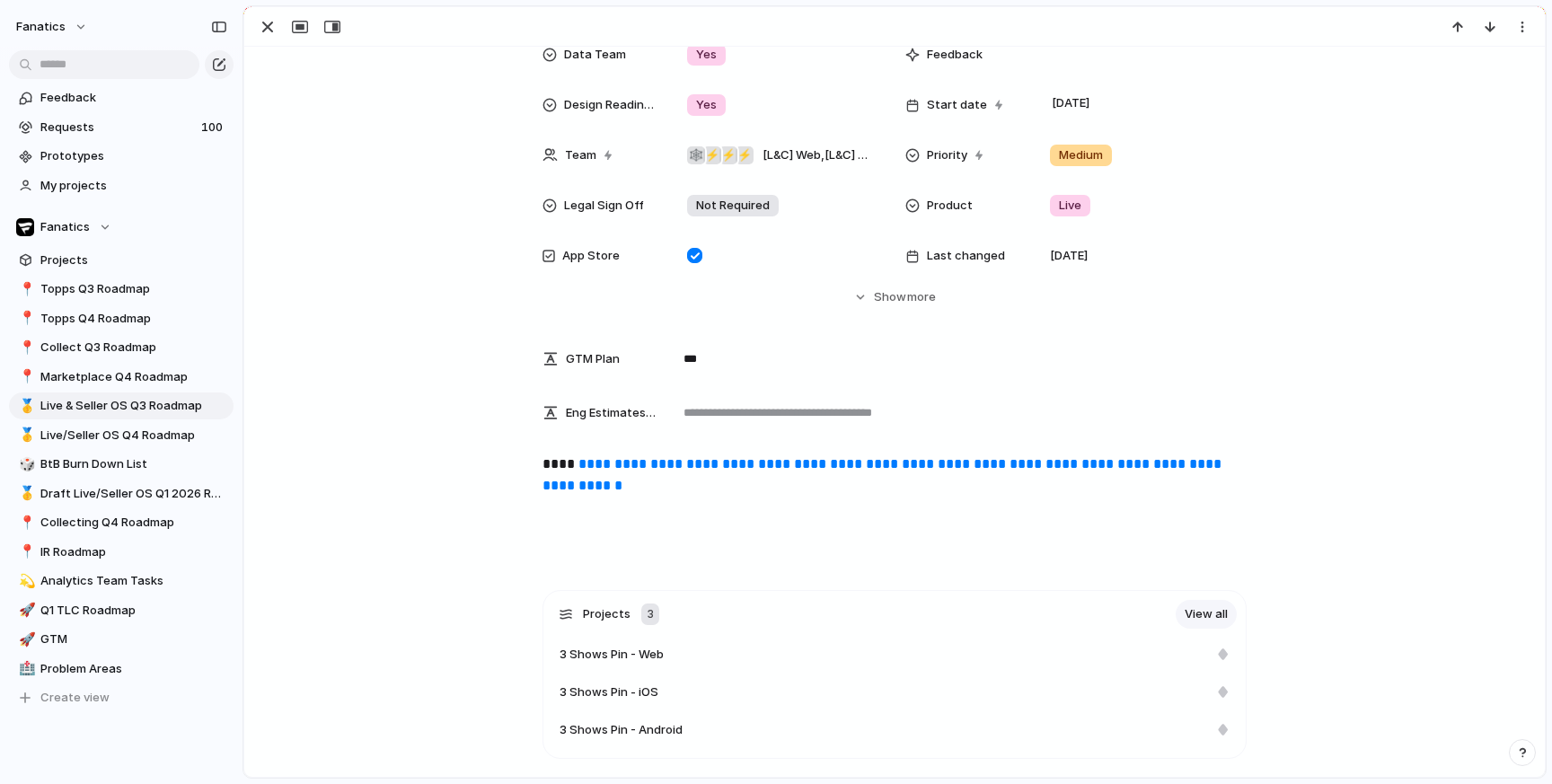
scroll to position [297, 0]
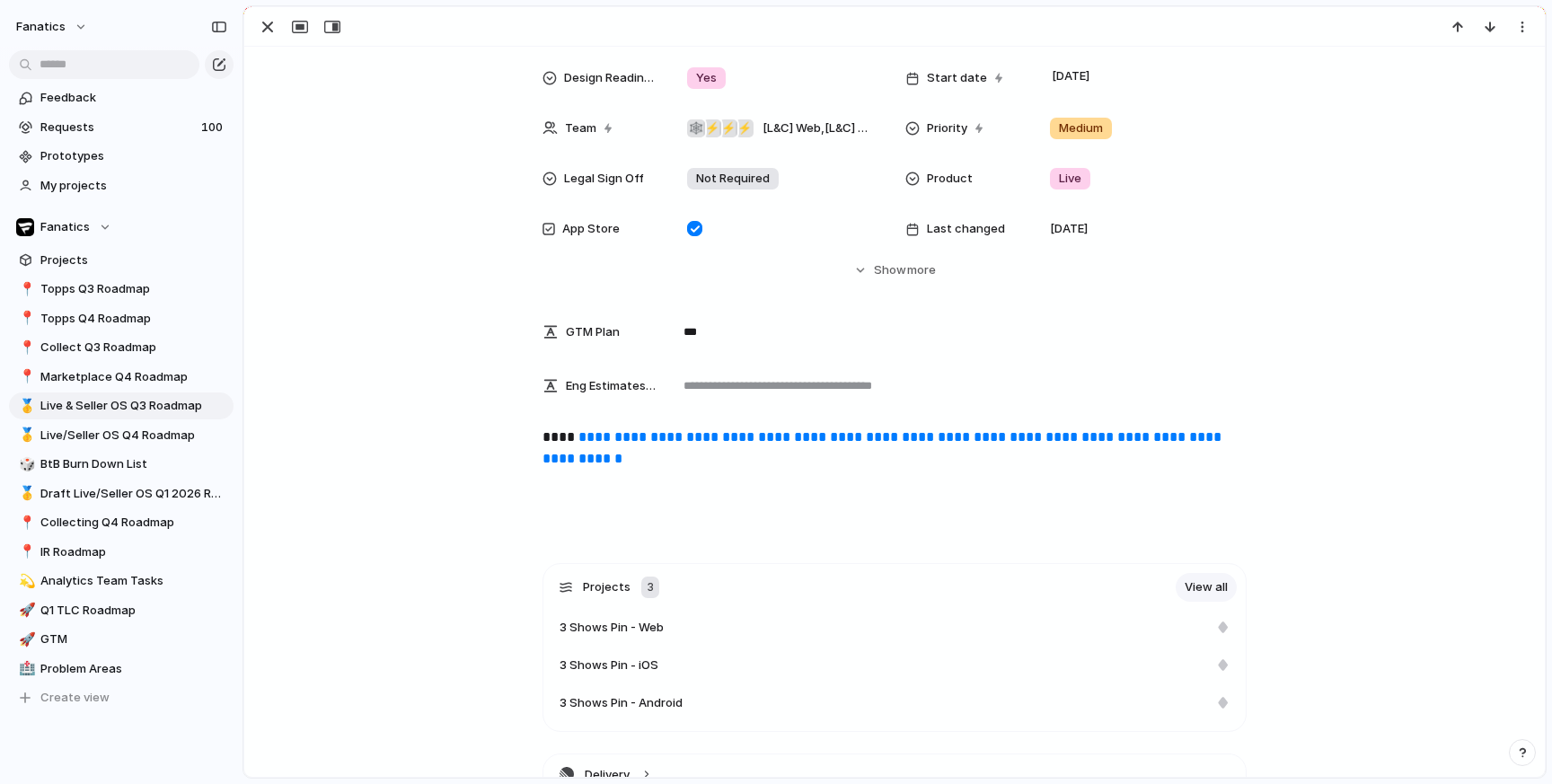
click at [626, 437] on link "**********" at bounding box center [883, 447] width 683 height 35
